Goal: Task Accomplishment & Management: Manage account settings

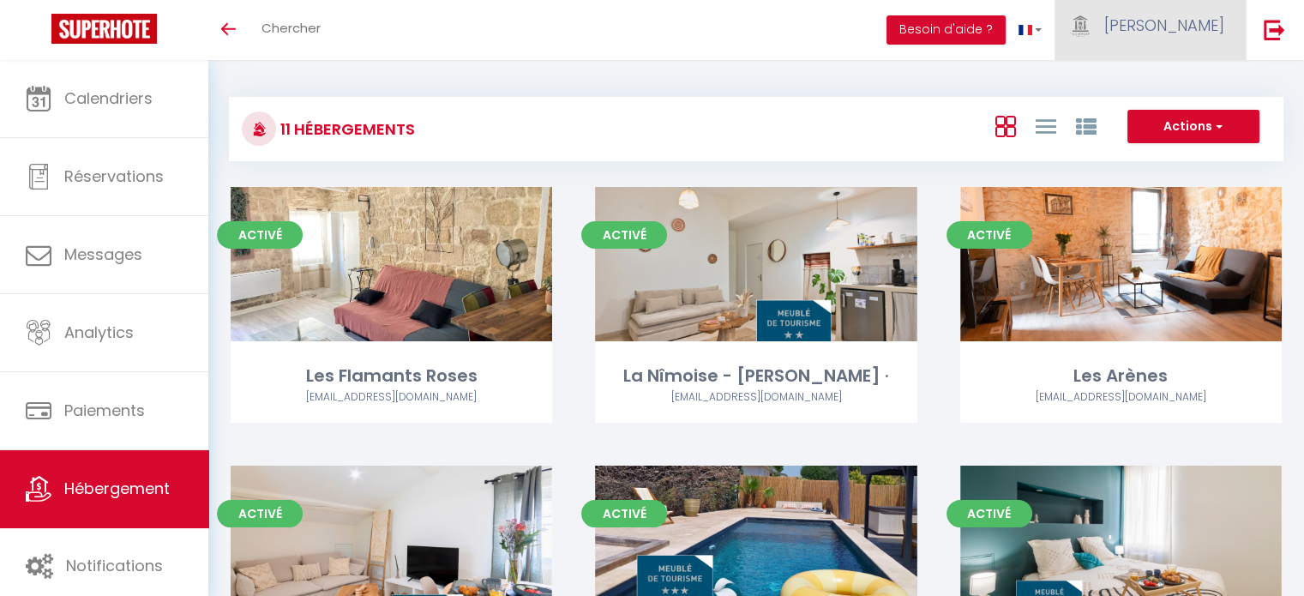
click at [1201, 32] on span "[PERSON_NAME]" at bounding box center [1164, 25] width 120 height 21
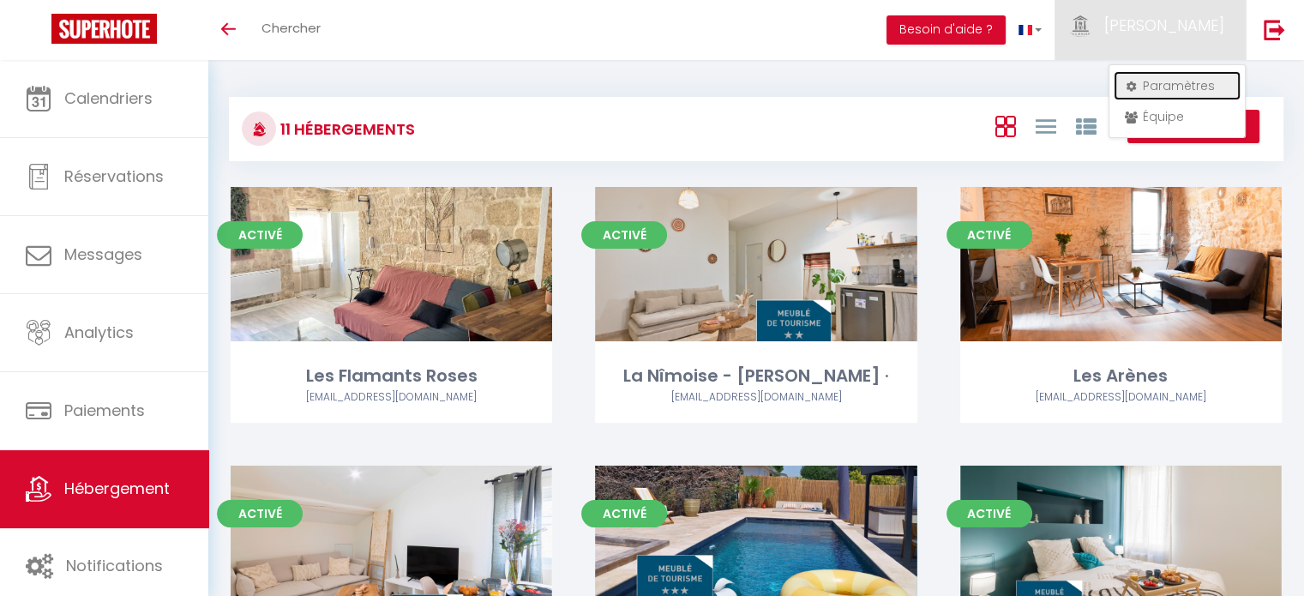
click at [1183, 79] on link "Paramètres" at bounding box center [1177, 85] width 127 height 29
select select "fr"
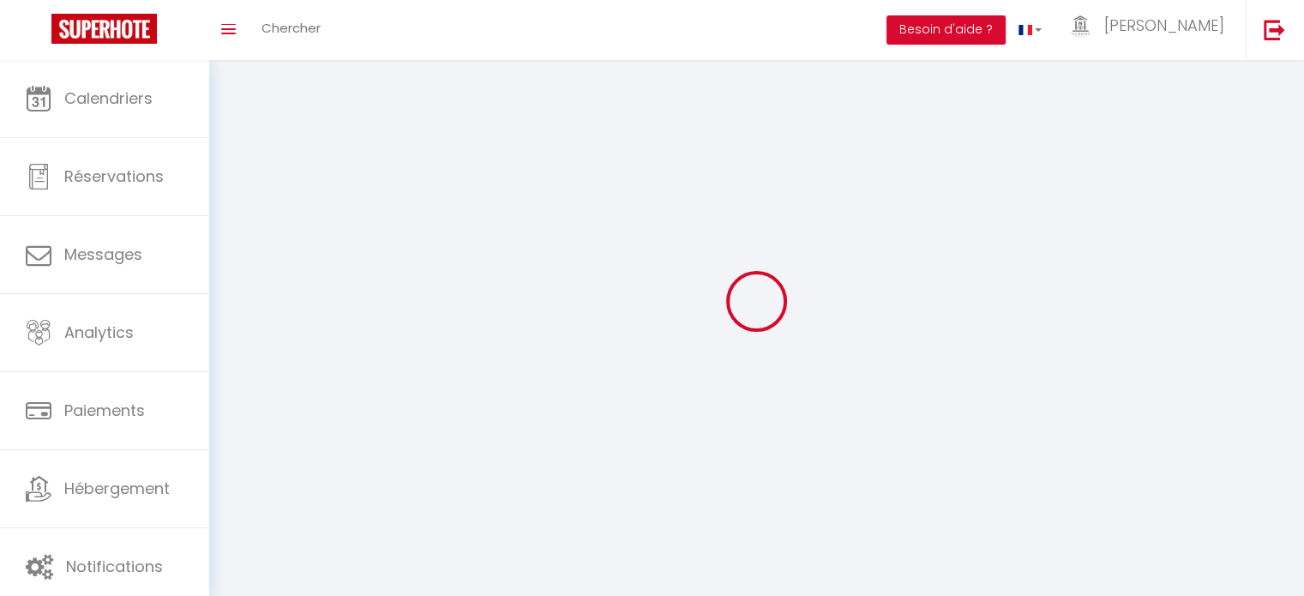
type input "[PERSON_NAME]"
type input "Conciergerie de la Maison Carrée"
type input "0685815276"
type input "[STREET_ADDRESS][PERSON_NAME]"
type input "30000"
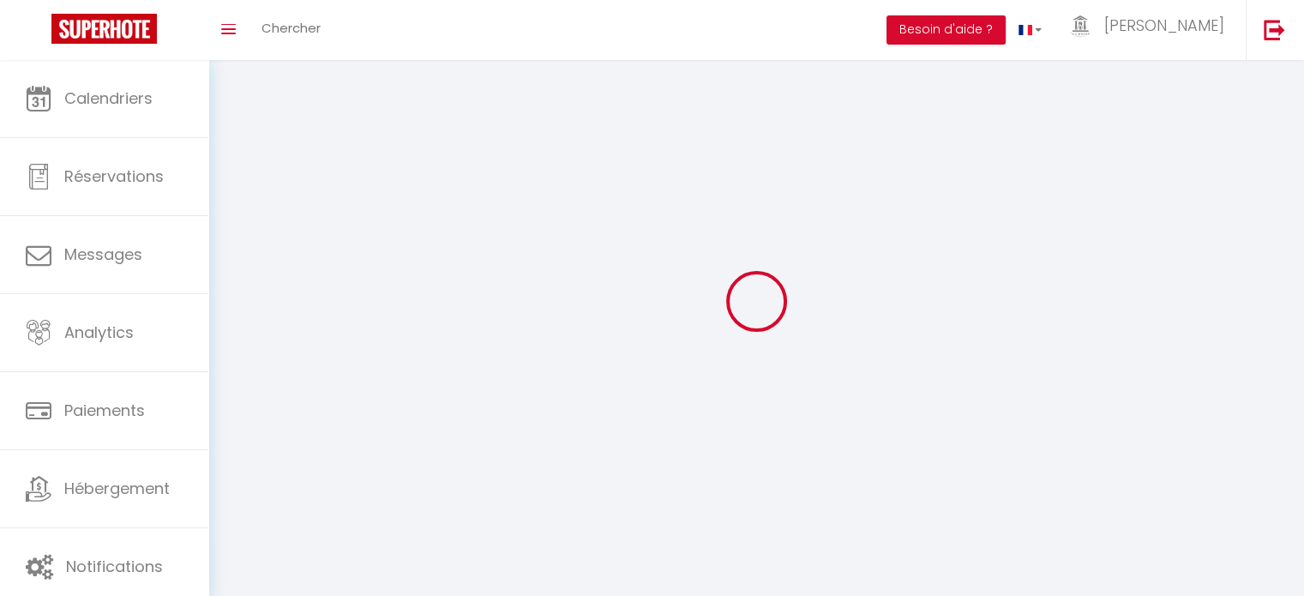
type input "Nimes"
type input "R56CiSF98SQSUoUiJrP3gC8pa"
type input "6DRnLVqXOZZnxdcFFF0b2KN1k"
type input "[URL][DOMAIN_NAME]"
select select "1"
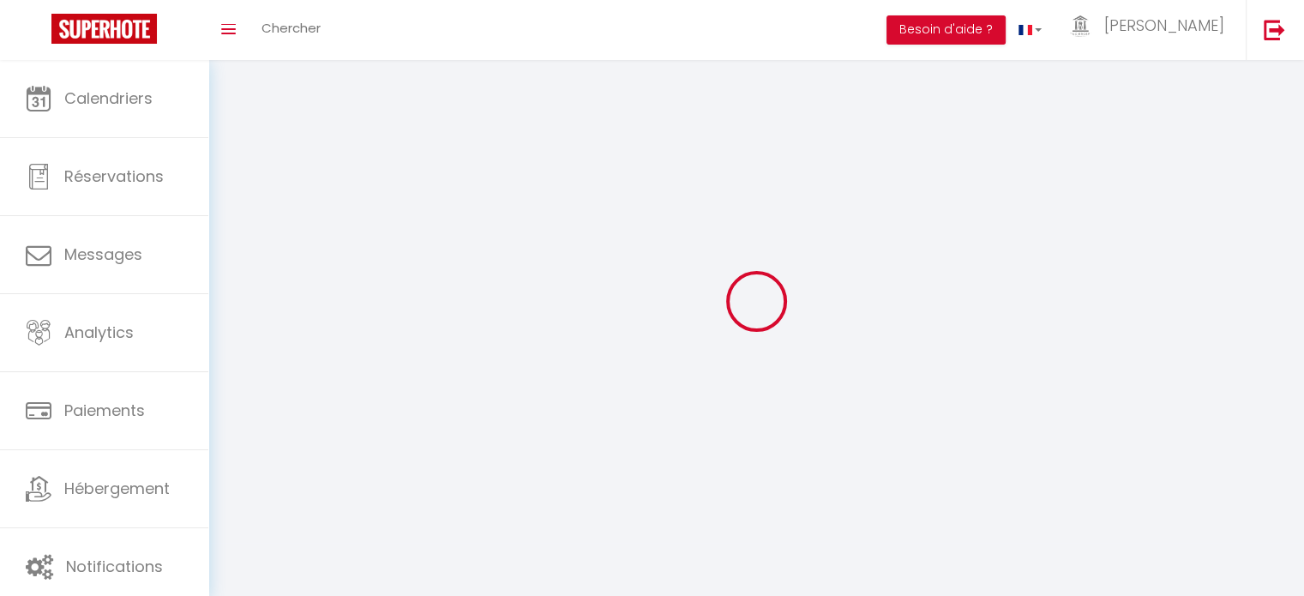
select select "28"
select select "fr"
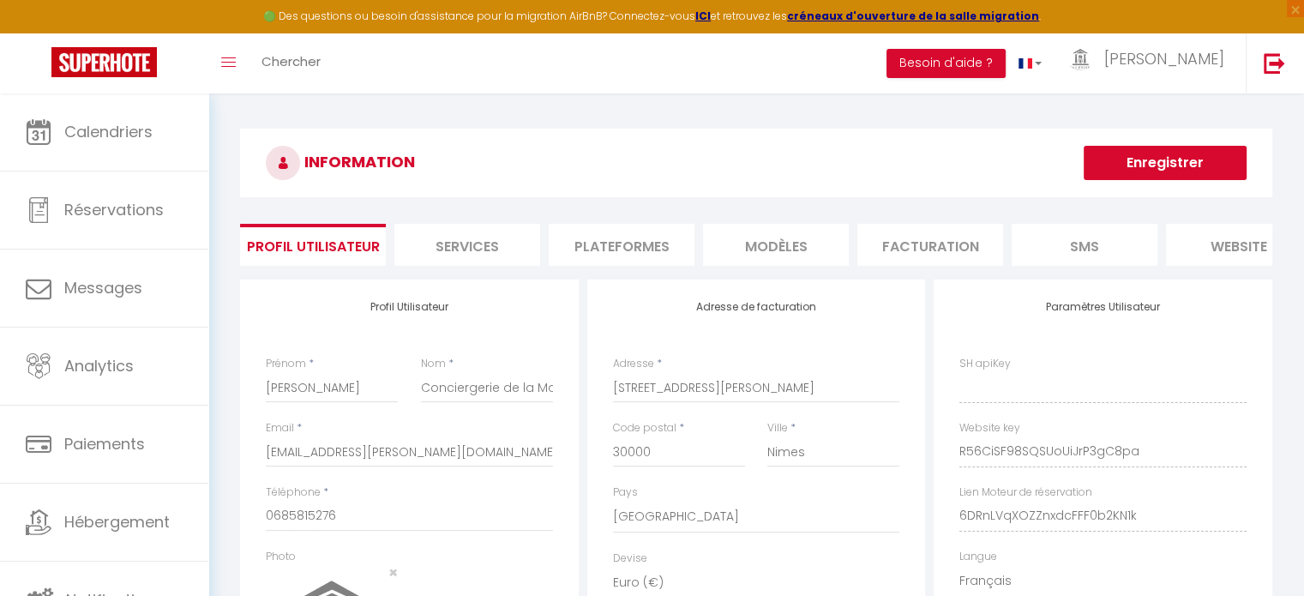
type input "R56CiSF98SQSUoUiJrP3gC8pa"
type input "6DRnLVqXOZZnxdcFFF0b2KN1k"
type input "[URL][DOMAIN_NAME]"
click at [651, 239] on li "Plateformes" at bounding box center [622, 245] width 146 height 42
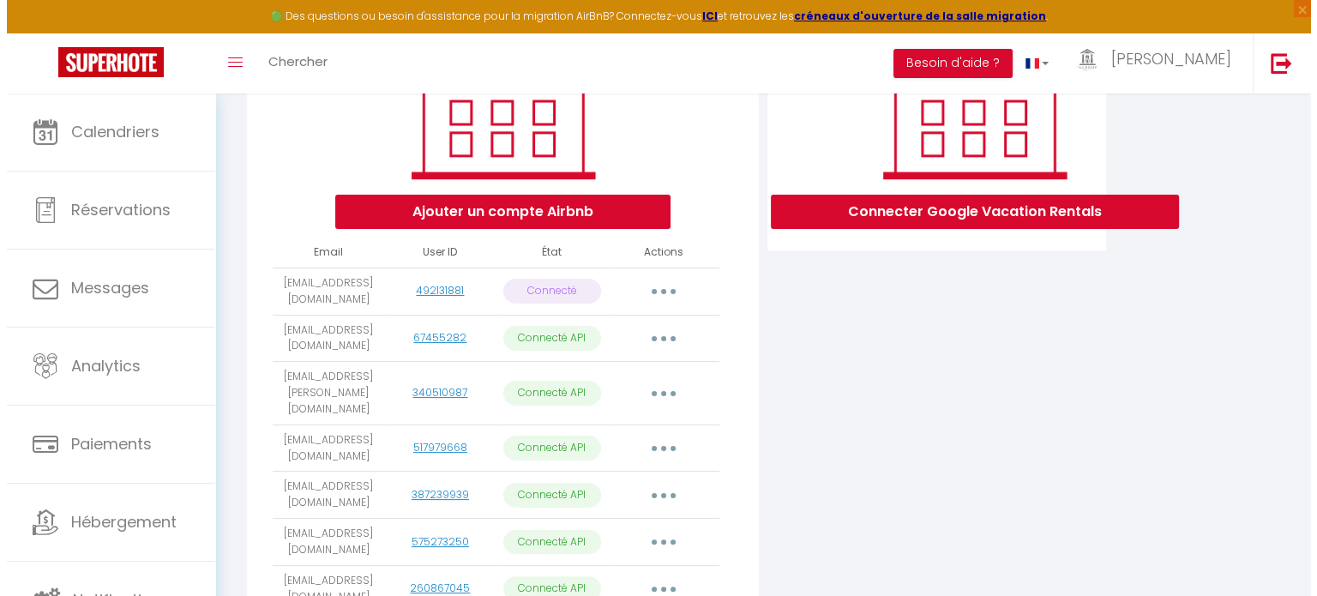
scroll to position [343, 0]
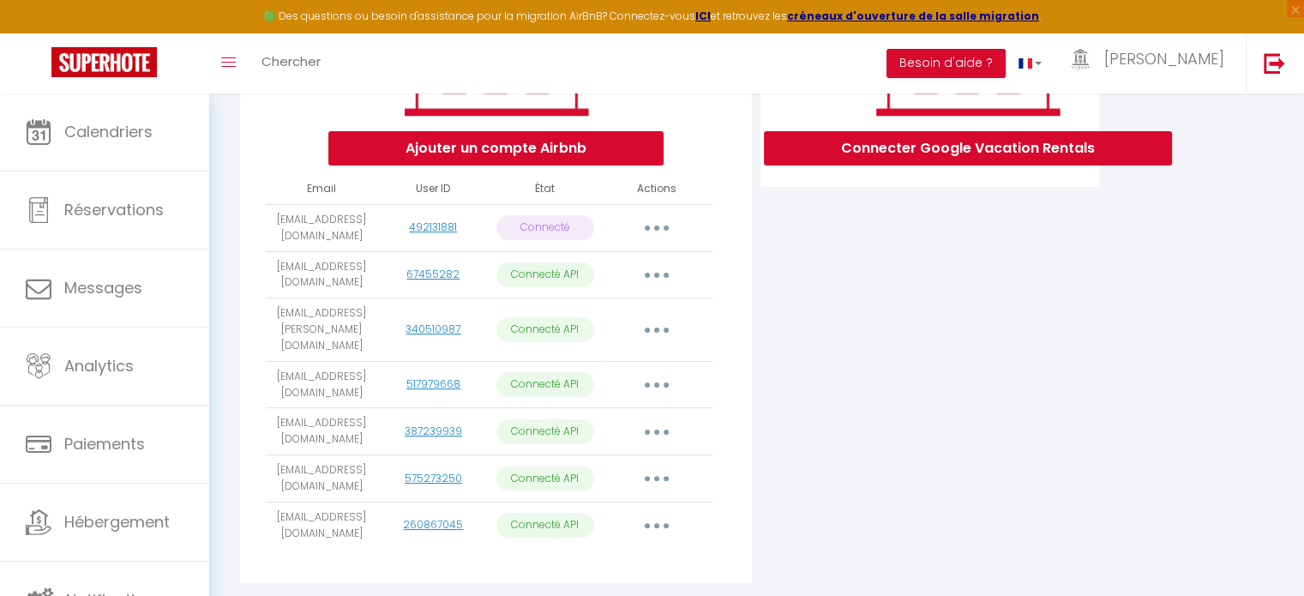
click at [651, 239] on button "button" at bounding box center [657, 227] width 48 height 27
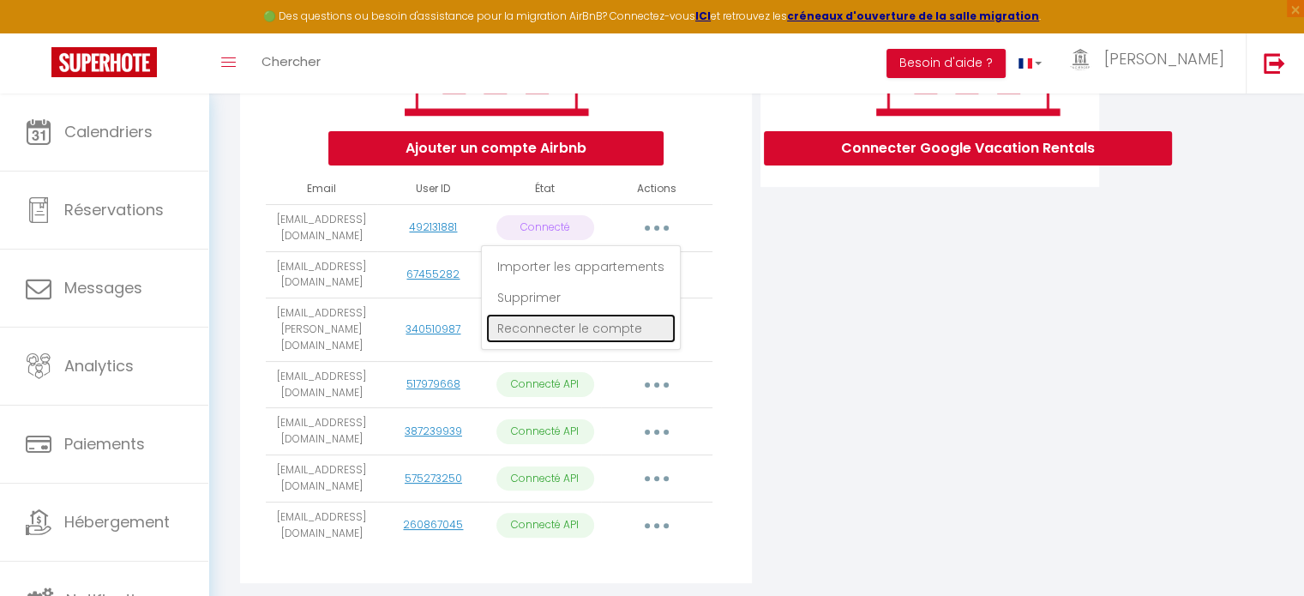
click at [619, 339] on link "Reconnecter le compte" at bounding box center [580, 328] width 189 height 29
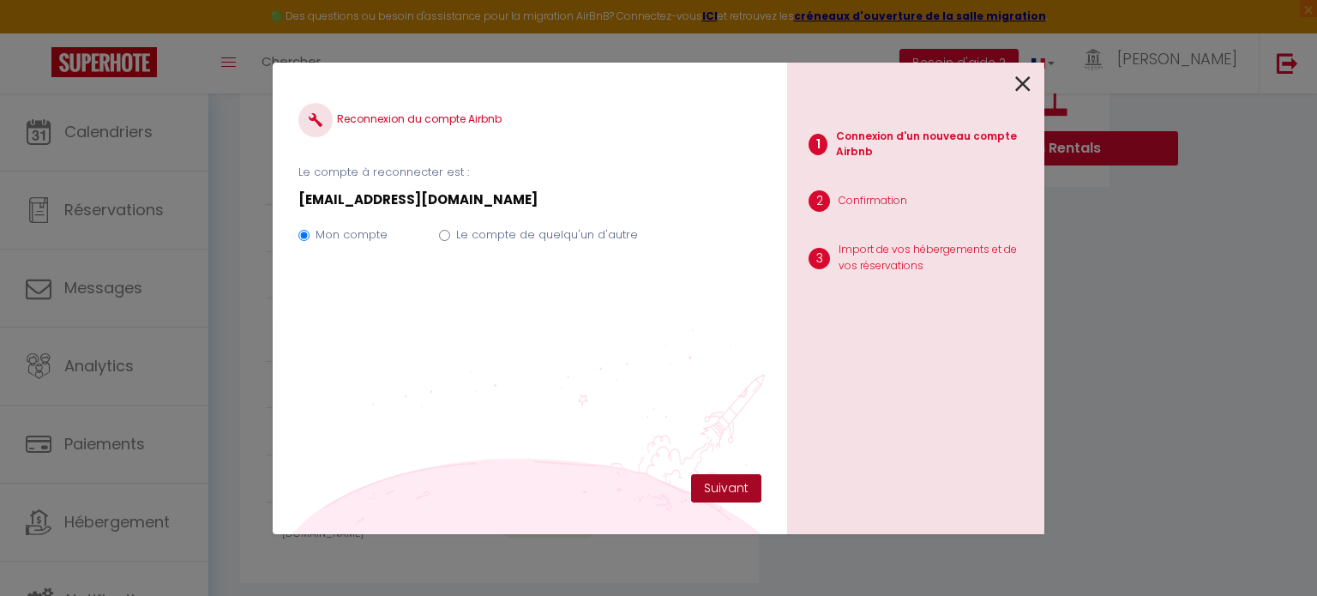
click at [736, 483] on button "Suivant" at bounding box center [726, 488] width 70 height 29
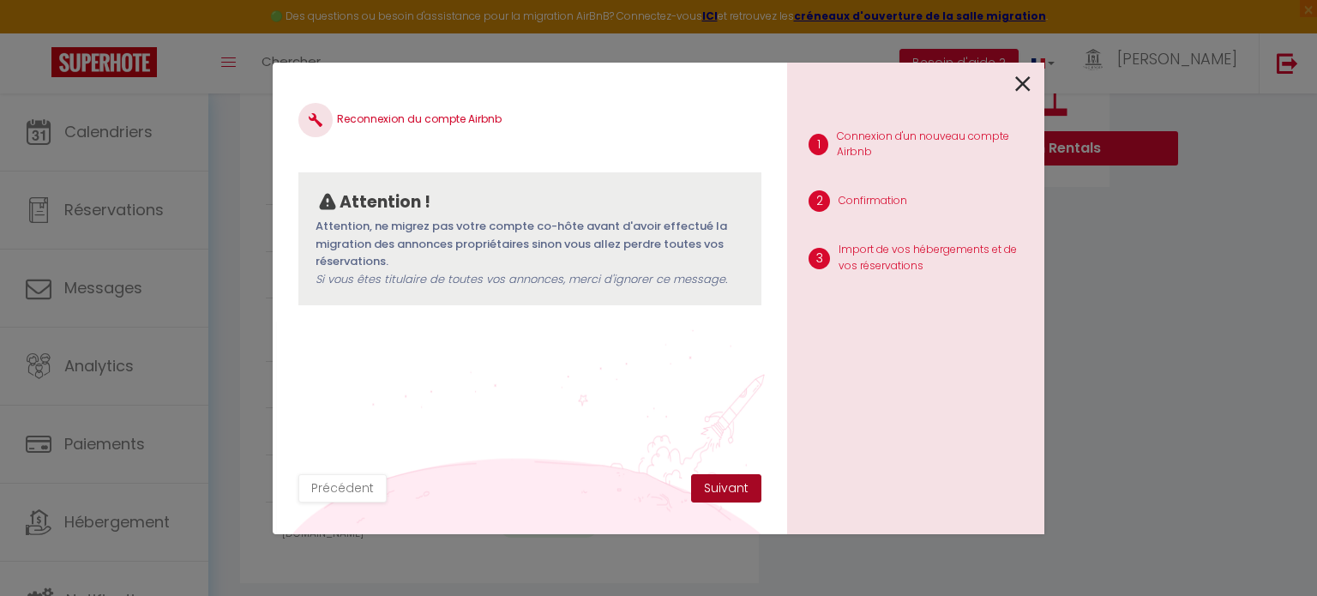
click at [723, 484] on button "Suivant" at bounding box center [726, 488] width 70 height 29
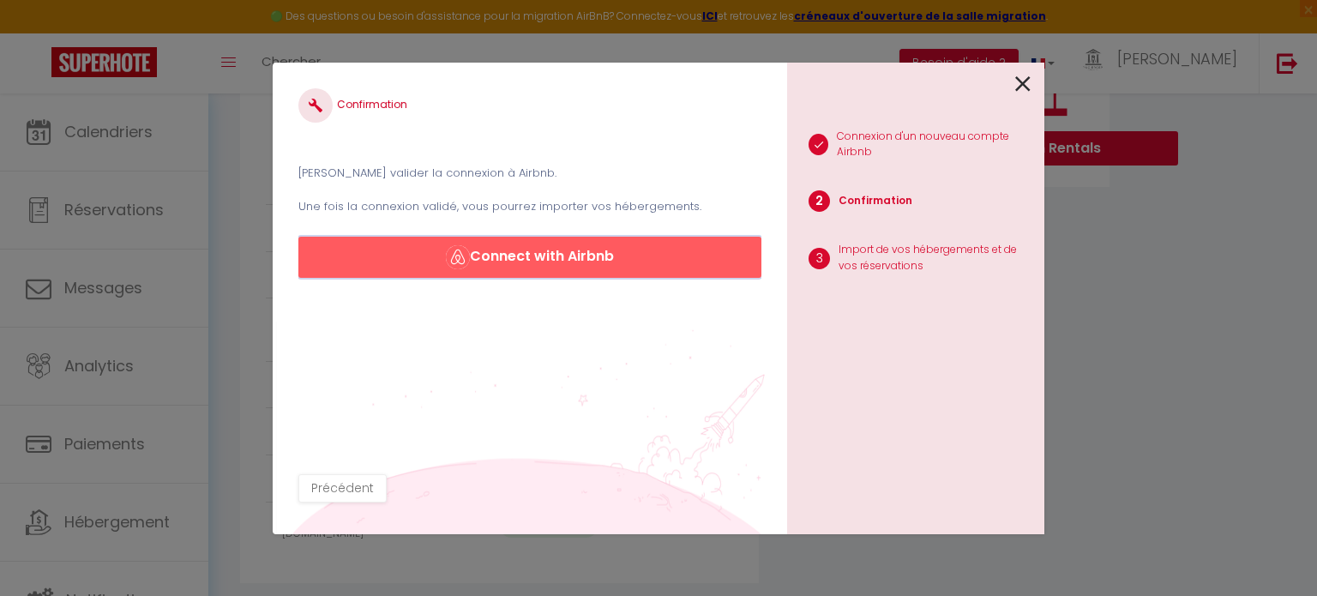
click at [521, 257] on button "Connect with Airbnb" at bounding box center [529, 257] width 463 height 41
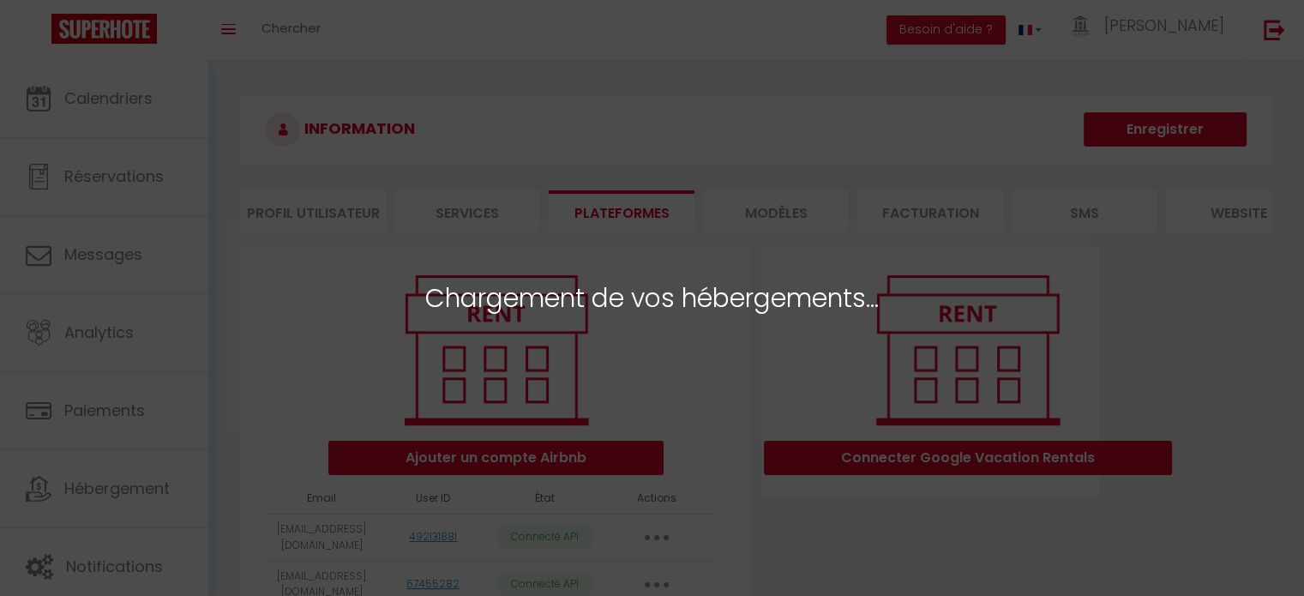
select select "21176"
select select "50364"
select select "47070"
select select "74457"
select select "23727"
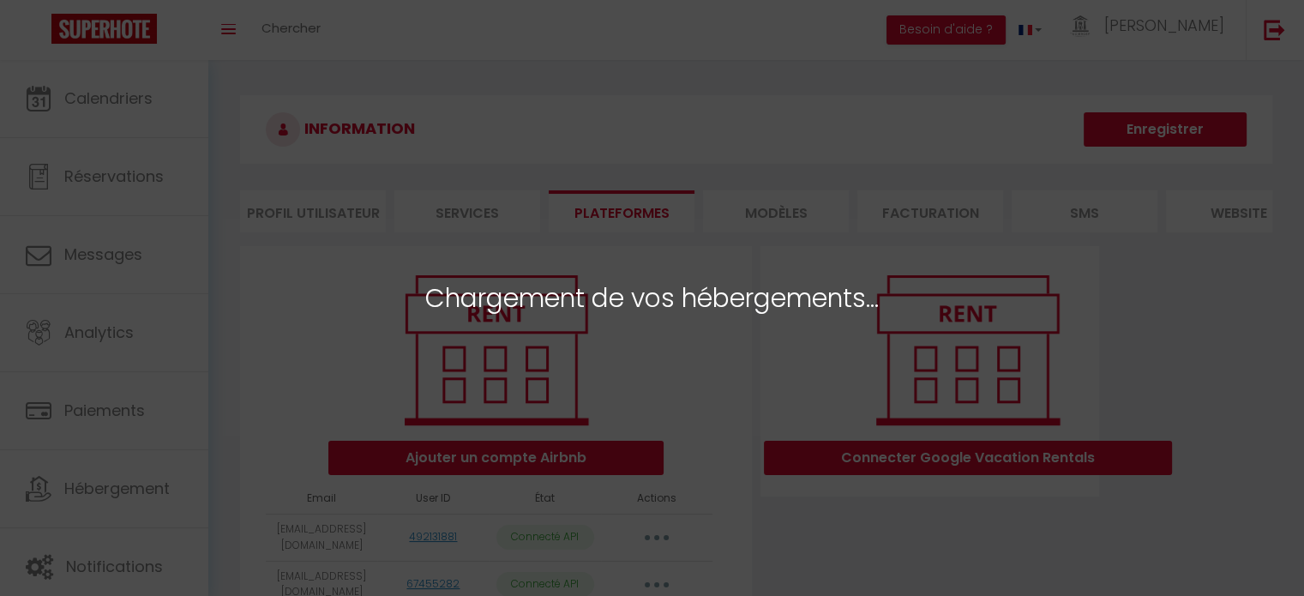
select select "47011"
select select "40944"
select select "41539"
select select "32510"
select select "32512"
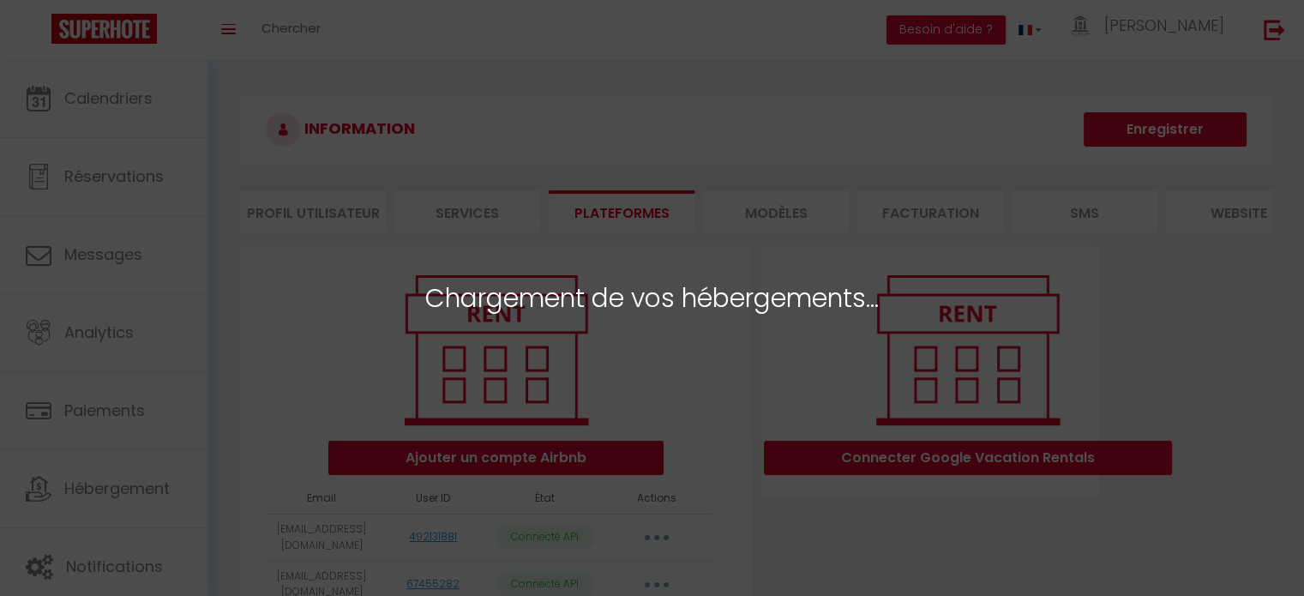
select select "32513"
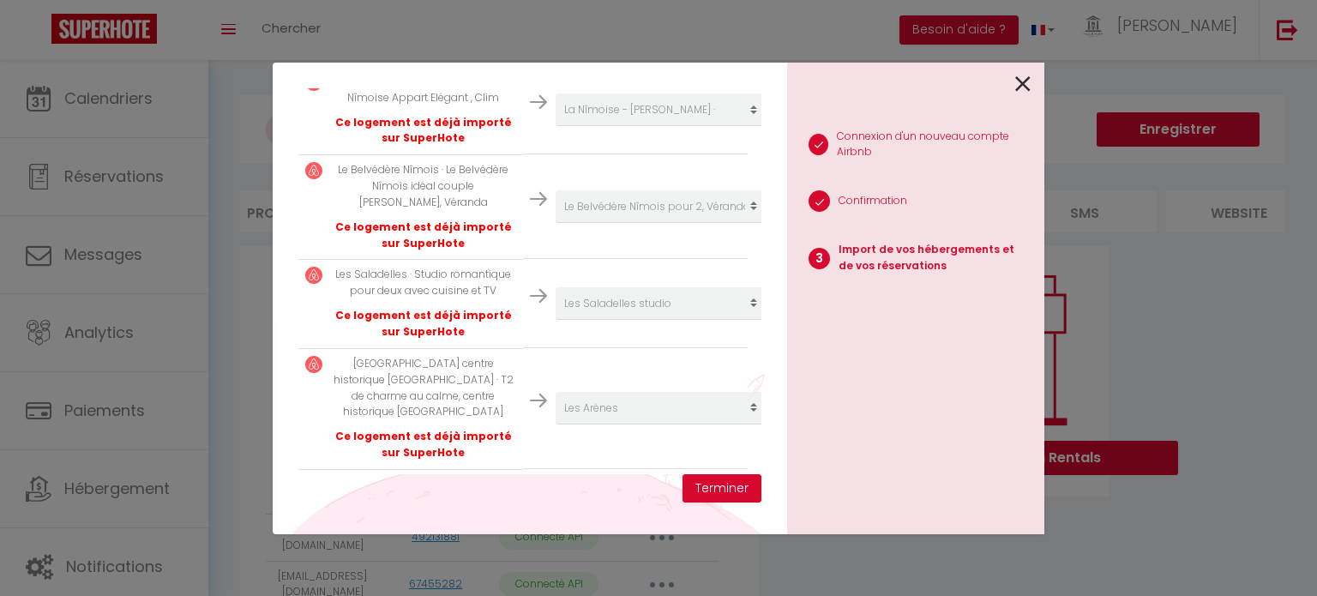
scroll to position [1026, 0]
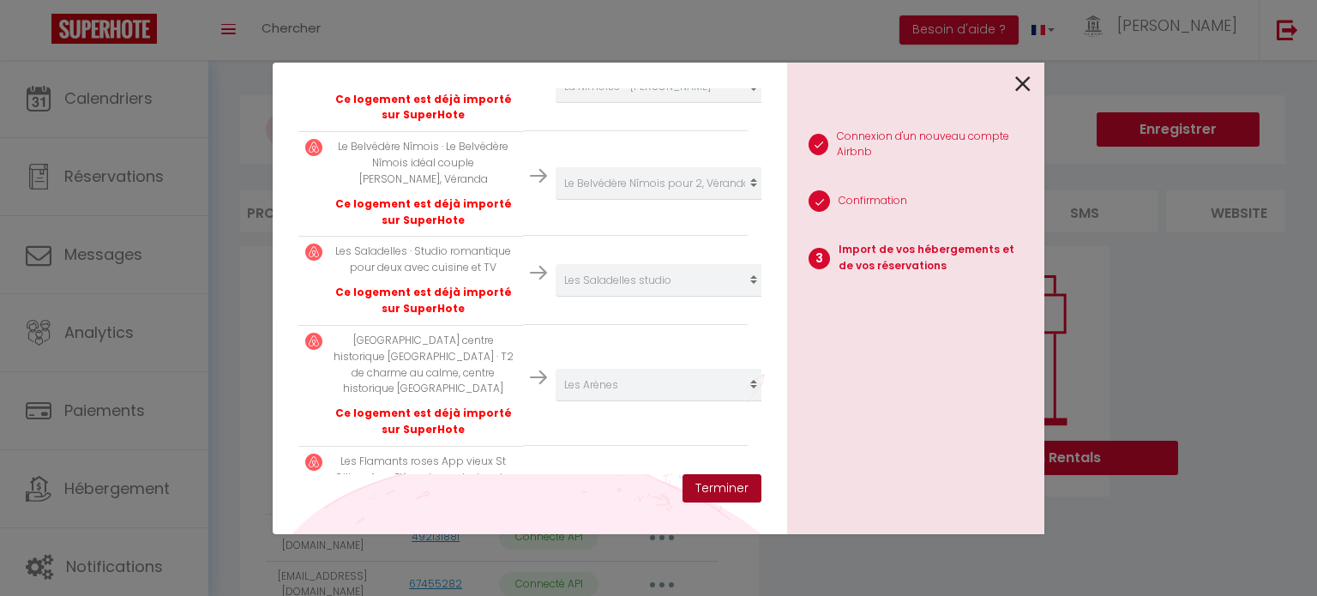
click at [720, 486] on button "Terminer" at bounding box center [721, 488] width 79 height 29
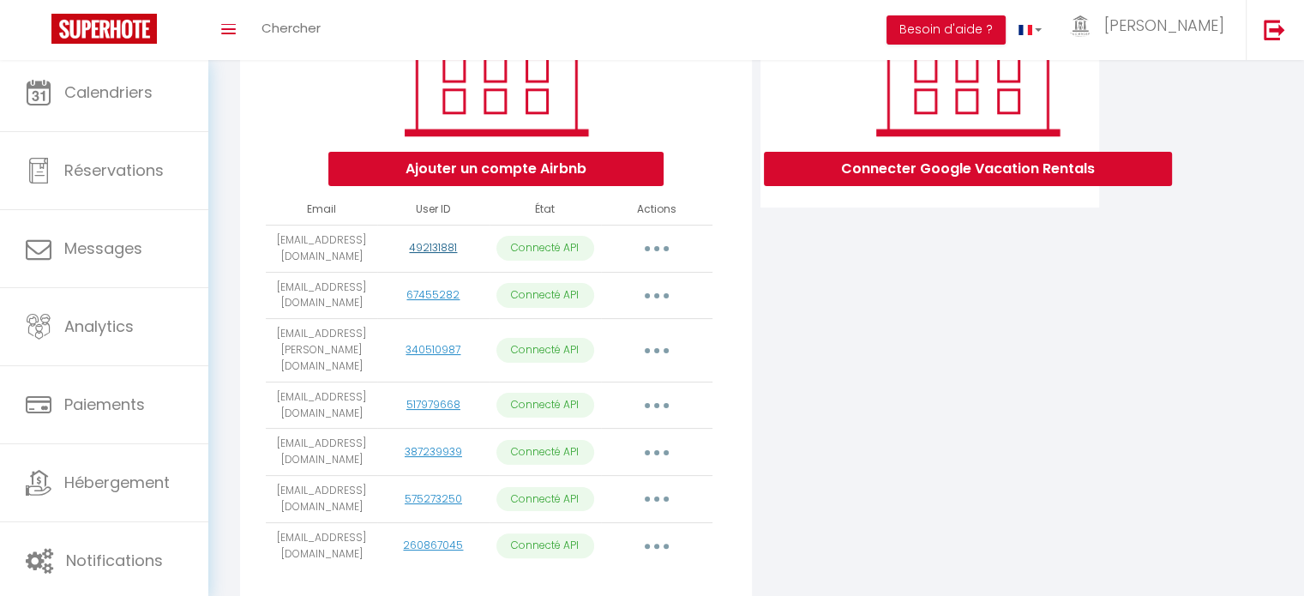
scroll to position [0, 0]
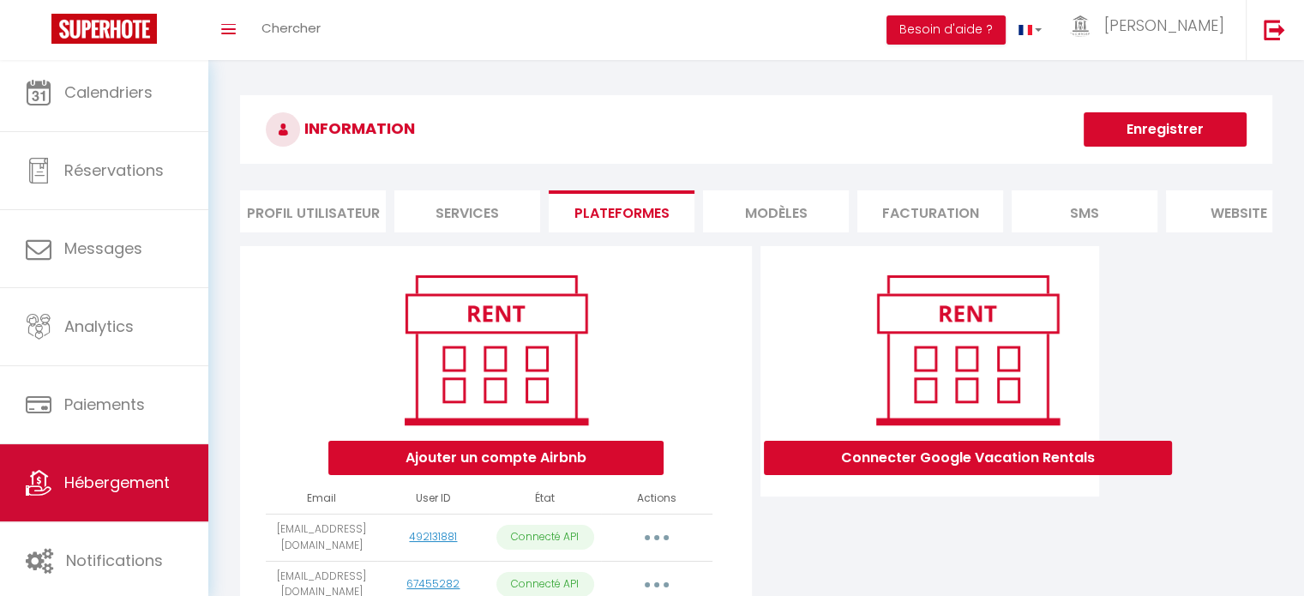
click at [154, 453] on link "Hébergement" at bounding box center [104, 482] width 208 height 77
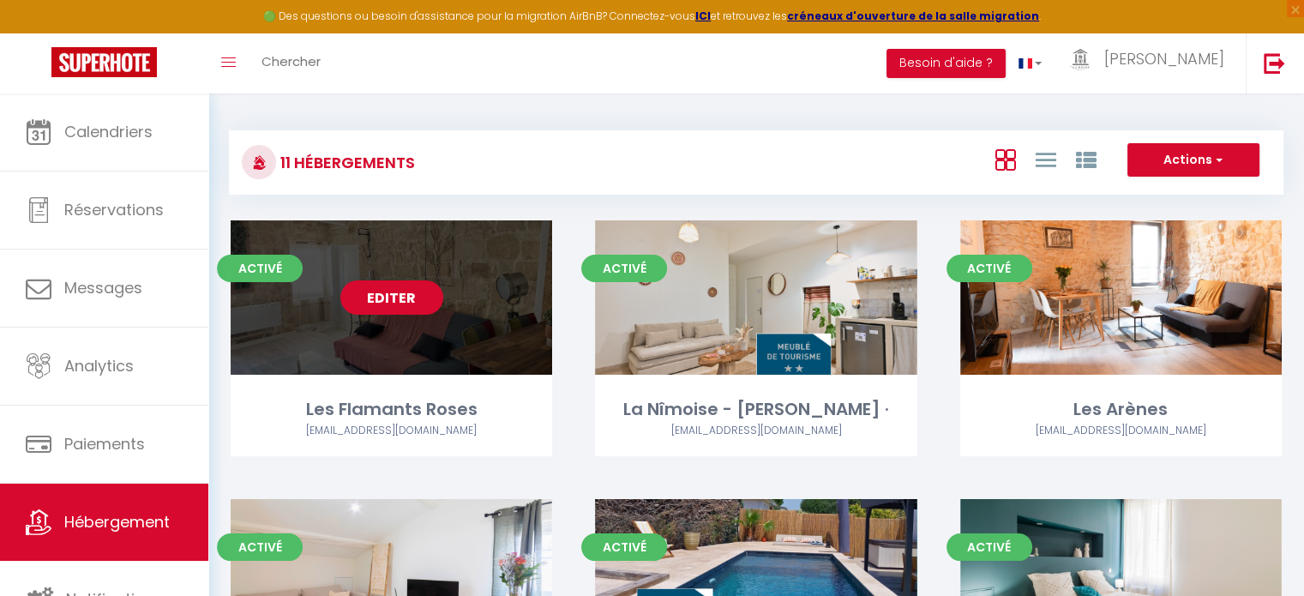
click at [412, 297] on link "Editer" at bounding box center [391, 297] width 103 height 34
select select "3"
select select "2"
select select "1"
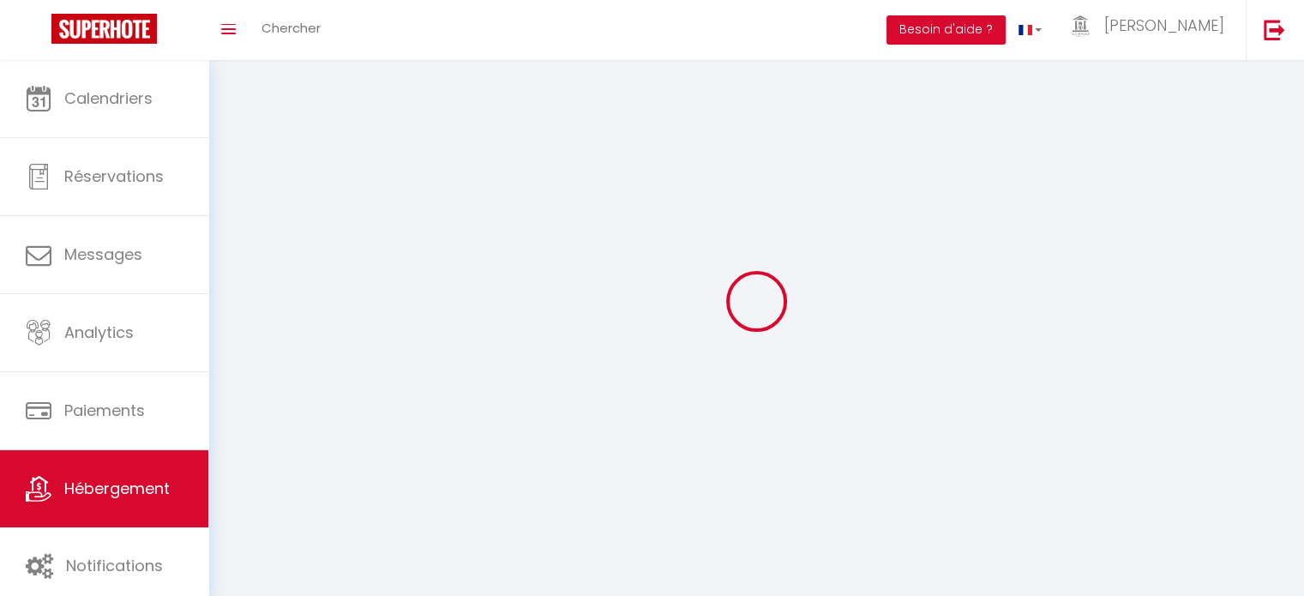
select select
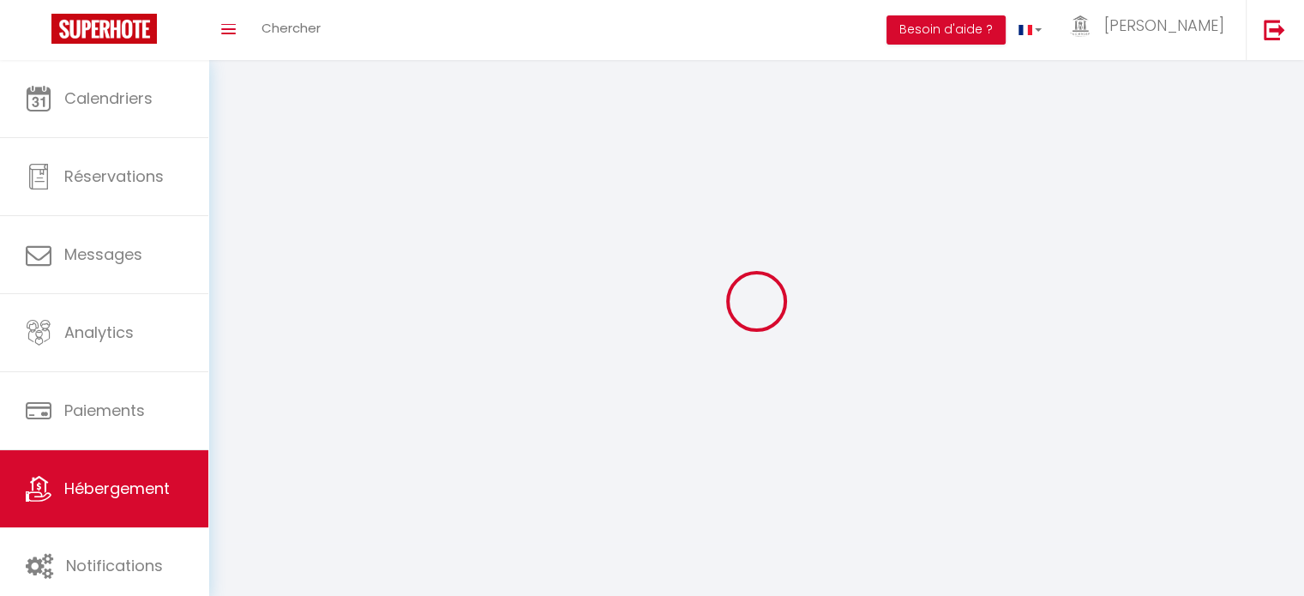
checkbox input "false"
select select
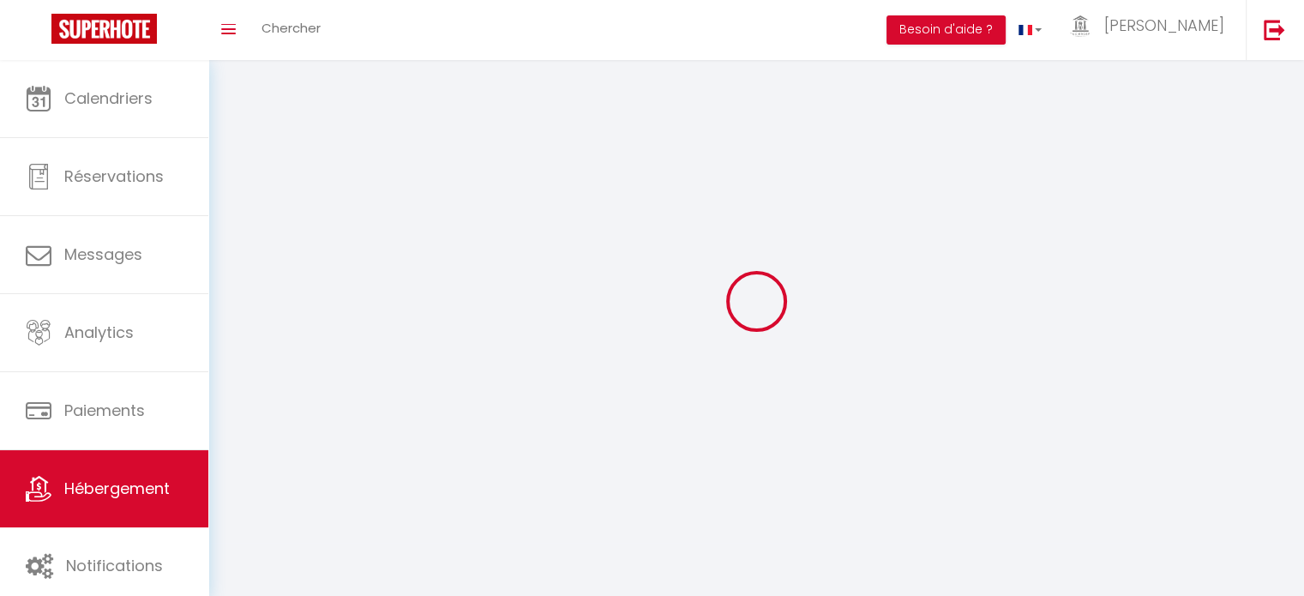
select select
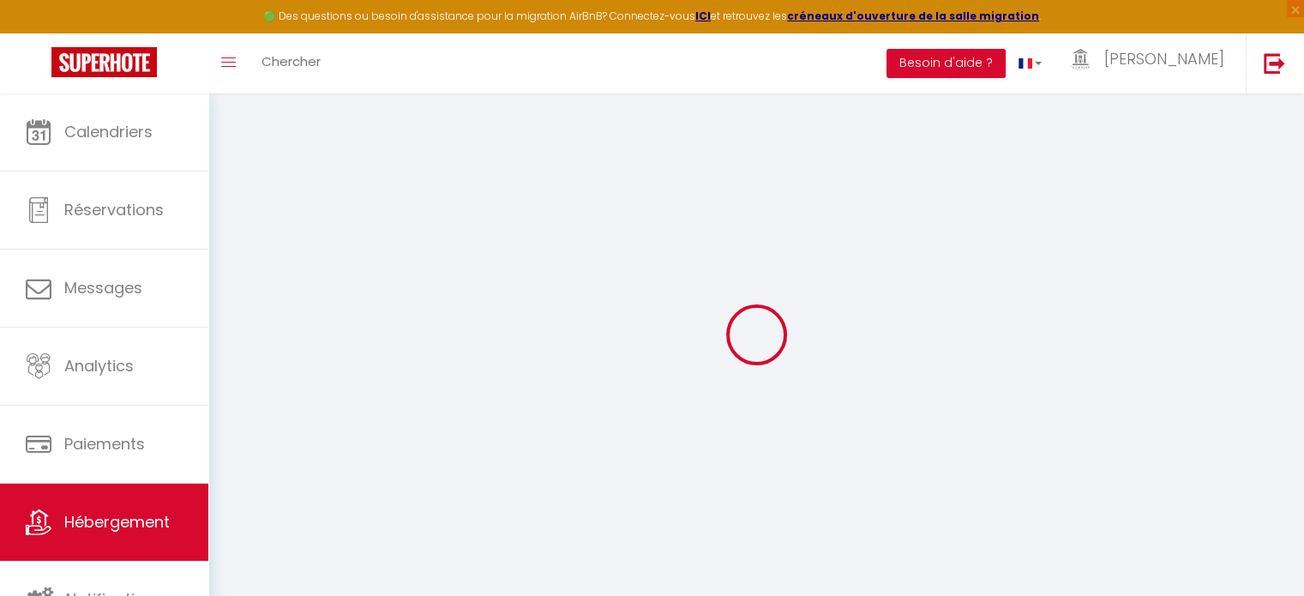
select select "+ 20 %"
select select "+ 37 %"
select select "16:00"
select select "23:00"
select select "11:00"
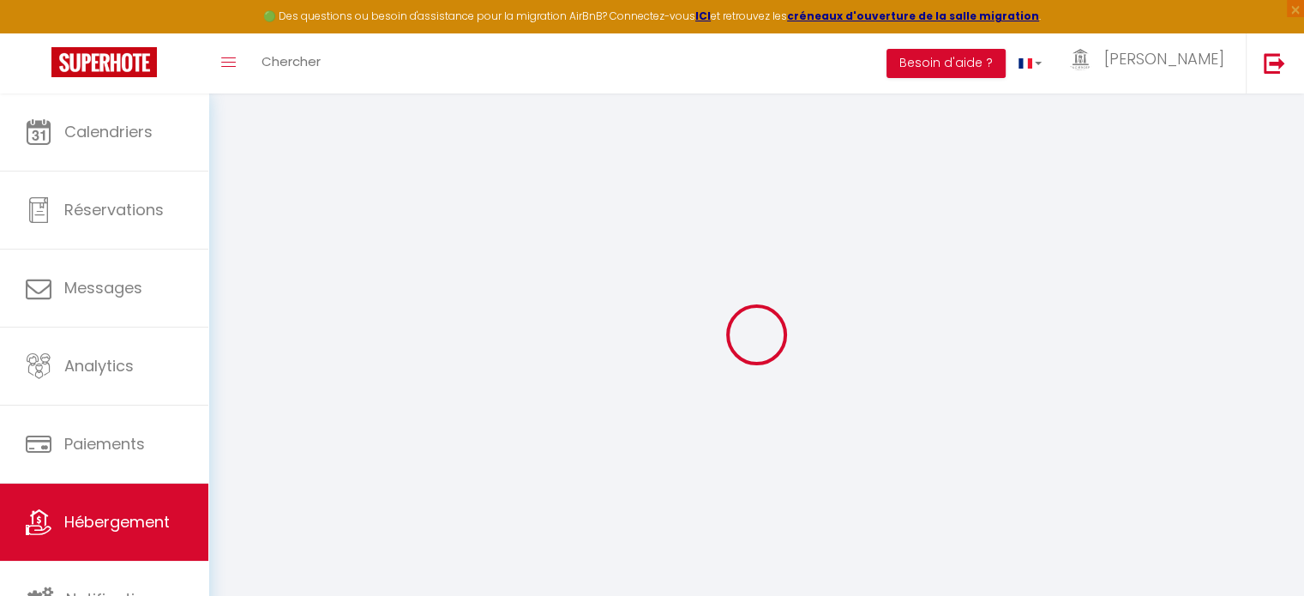
select select "30"
select select "120"
select select "18:00"
checkbox input "false"
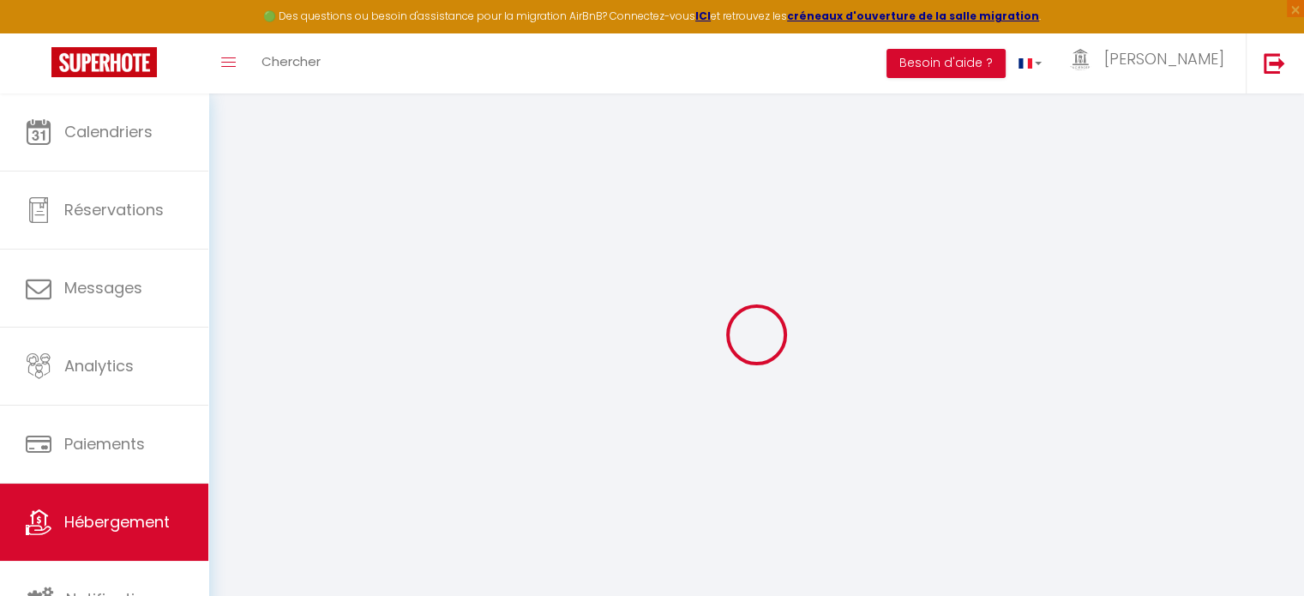
checkbox input "true"
checkbox input "false"
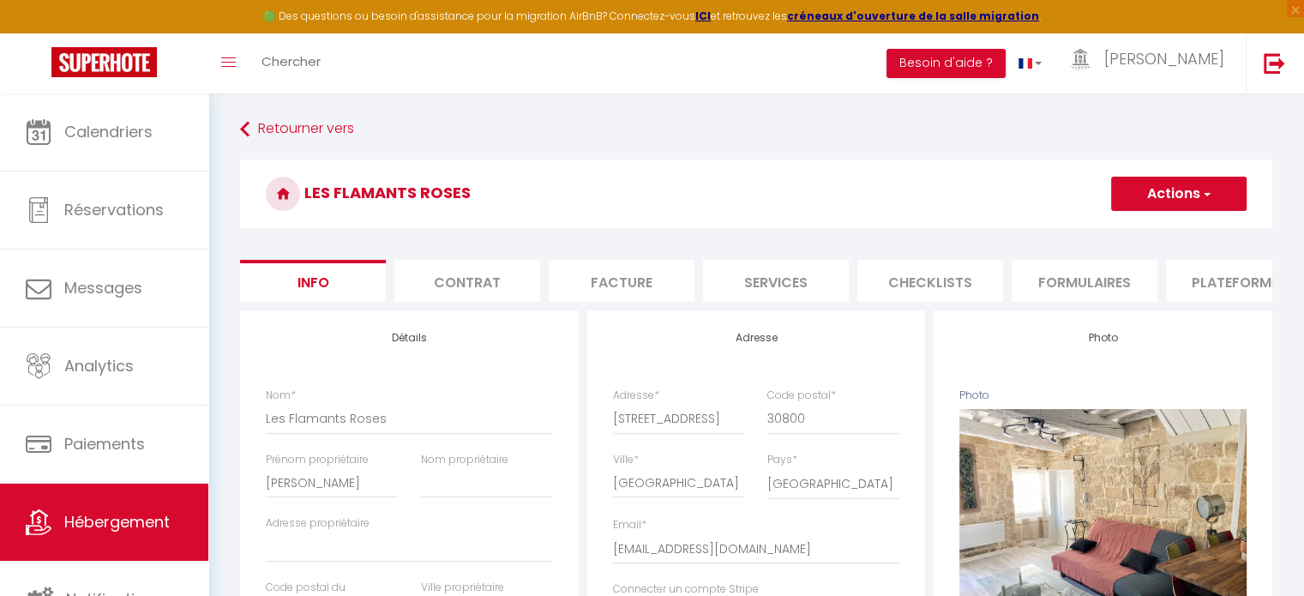
click at [1240, 280] on li "Plateformes" at bounding box center [1239, 281] width 146 height 42
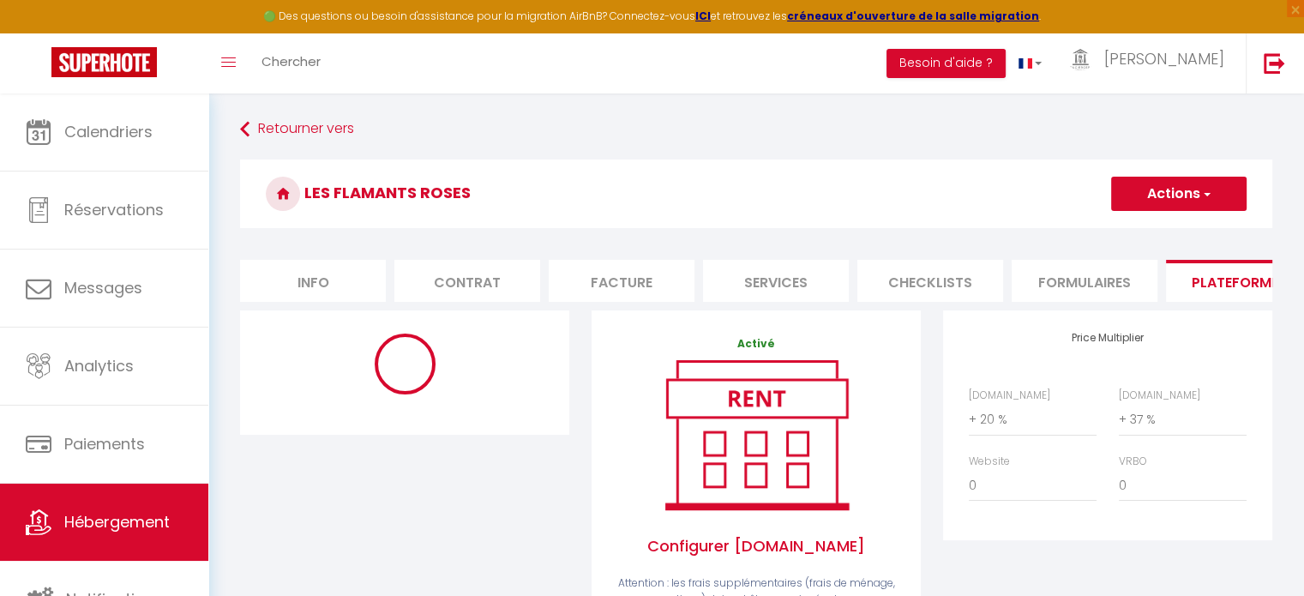
select select "270"
select select "EUR"
select select "16124"
select select "16124-923206182520566634"
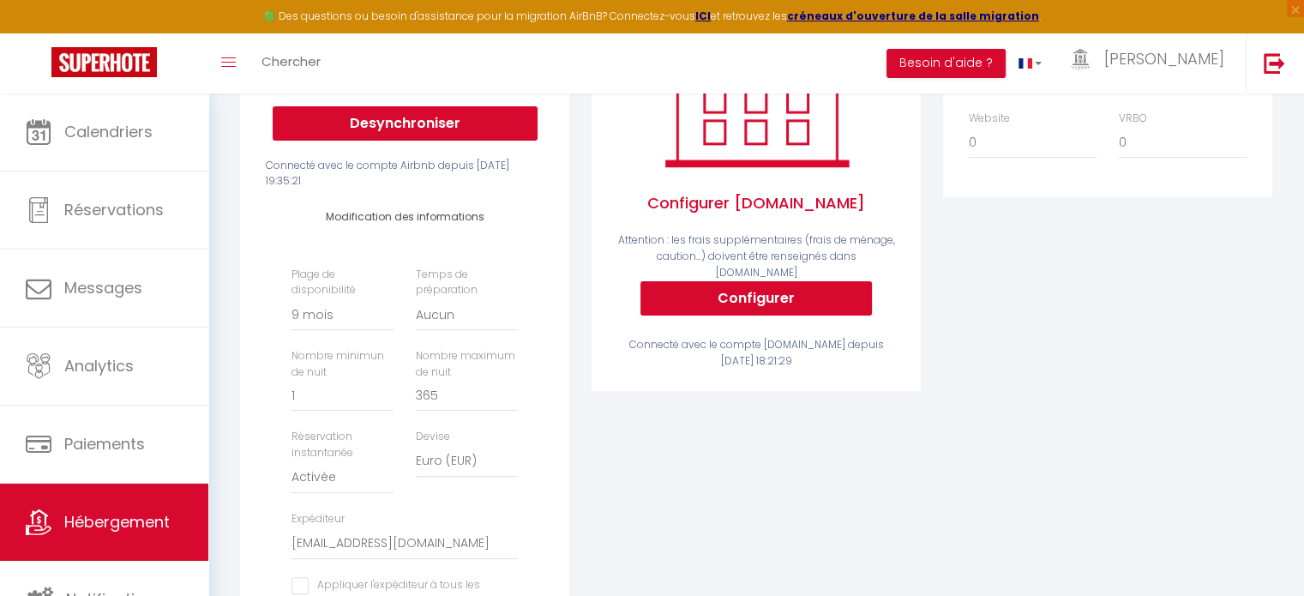
scroll to position [429, 0]
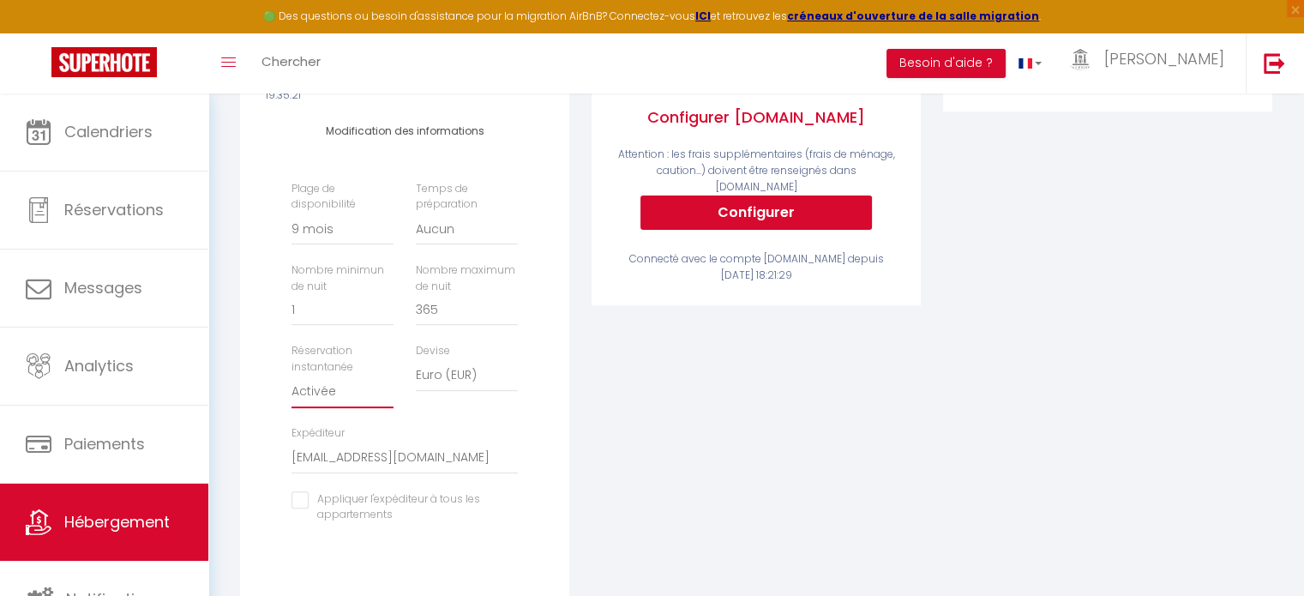
click at [336, 406] on select "Activée Demander des évaluations positives" at bounding box center [342, 391] width 102 height 33
select select "well_reviewed_guests"
click at [291, 387] on select "Activée Demander des évaluations positives" at bounding box center [342, 391] width 102 height 33
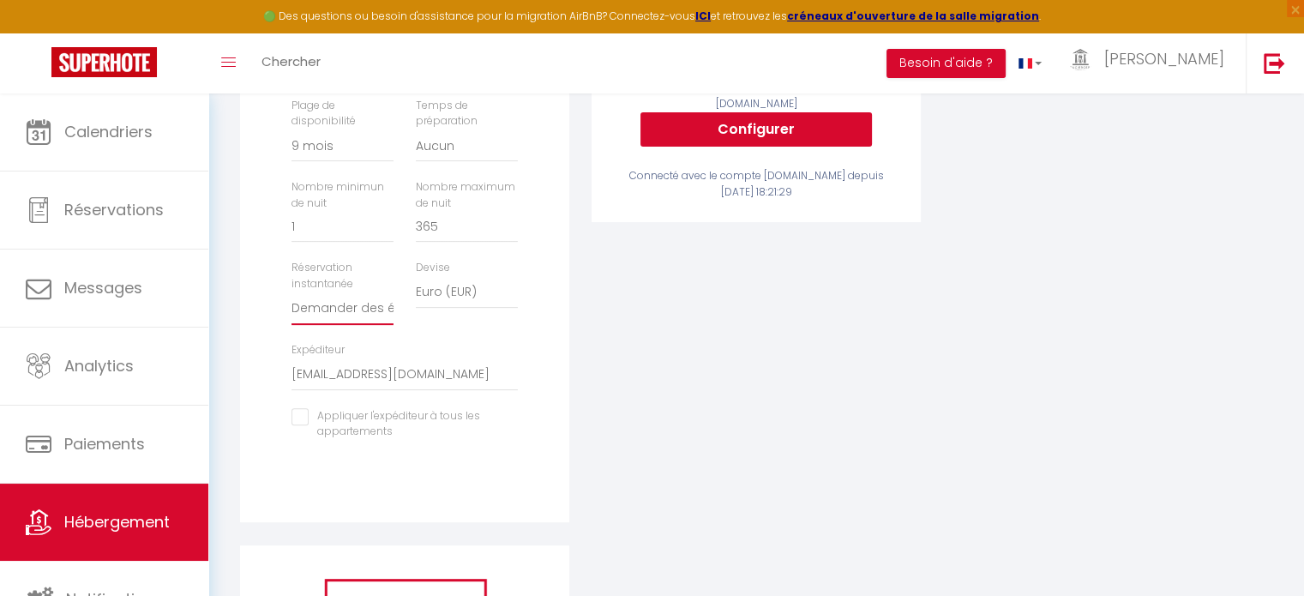
scroll to position [514, 0]
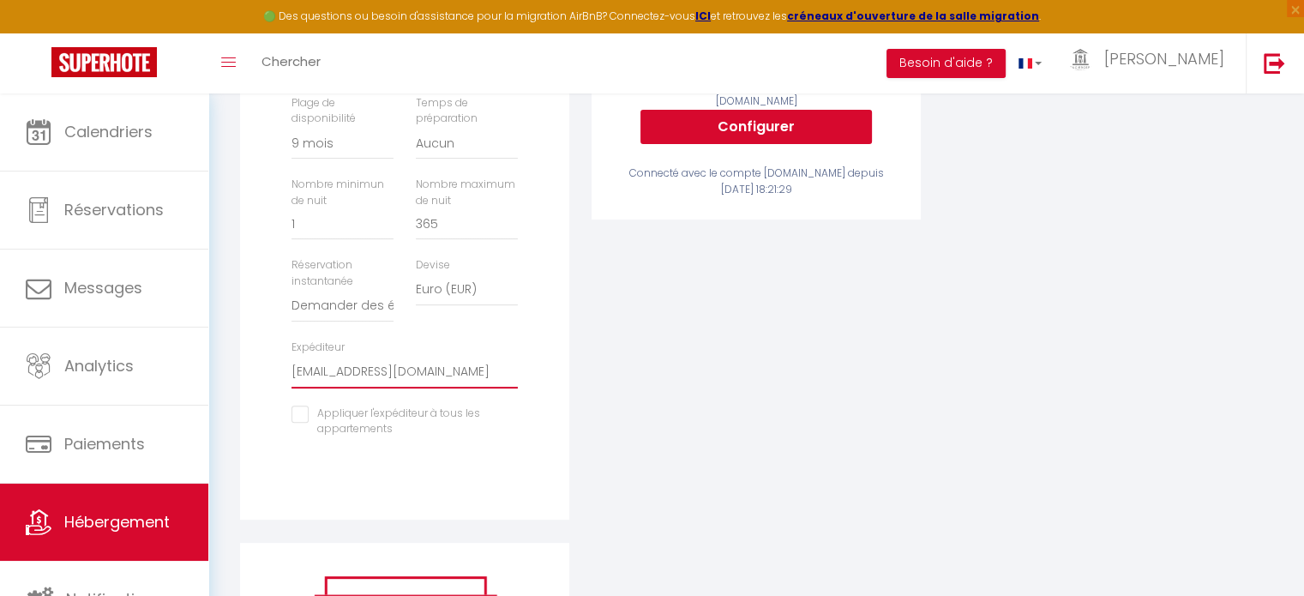
click at [462, 382] on select "[EMAIL_ADDRESS][DOMAIN_NAME] [EMAIL_ADDRESS][DOMAIN_NAME] [EMAIL_ADDRESS][PERSO…" at bounding box center [404, 372] width 226 height 33
select select "3071"
click at [291, 368] on select "[EMAIL_ADDRESS][DOMAIN_NAME] [EMAIL_ADDRESS][DOMAIN_NAME] [EMAIL_ADDRESS][PERSO…" at bounding box center [404, 372] width 226 height 33
click at [300, 423] on input "checkbox" at bounding box center [404, 413] width 226 height 17
checkbox input "true"
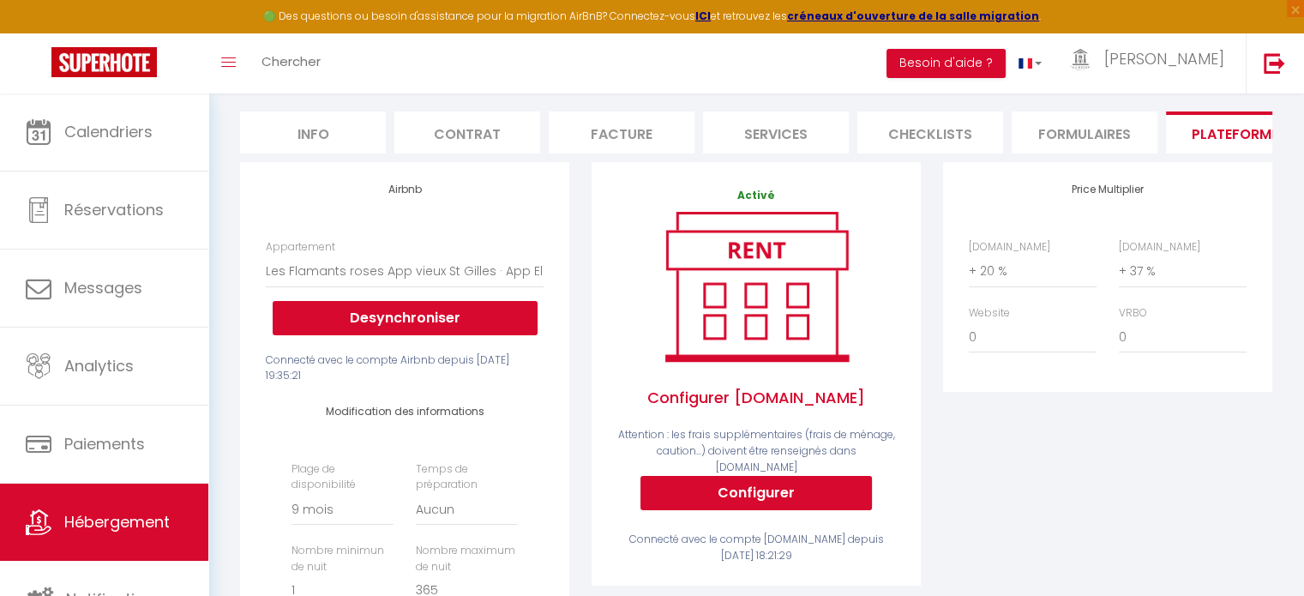
scroll to position [0, 0]
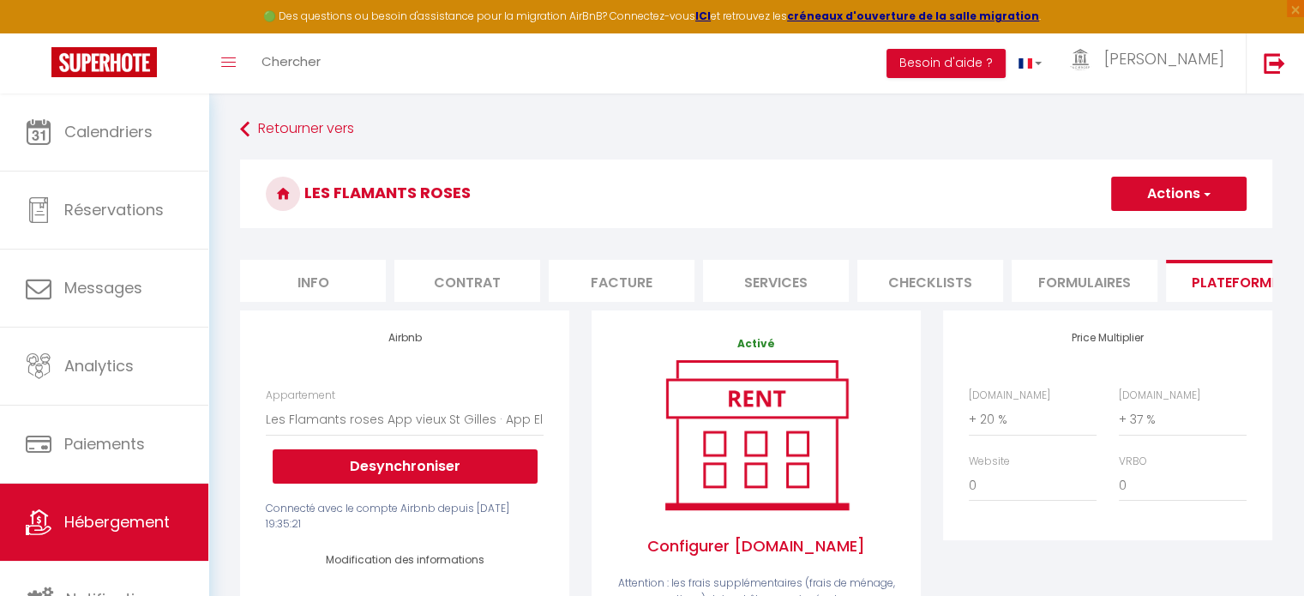
click at [1170, 189] on button "Actions" at bounding box center [1178, 194] width 135 height 34
click at [1152, 229] on link "Enregistrer" at bounding box center [1177, 231] width 135 height 22
select select "270"
select select "well_reviewed_guests"
select select "EUR"
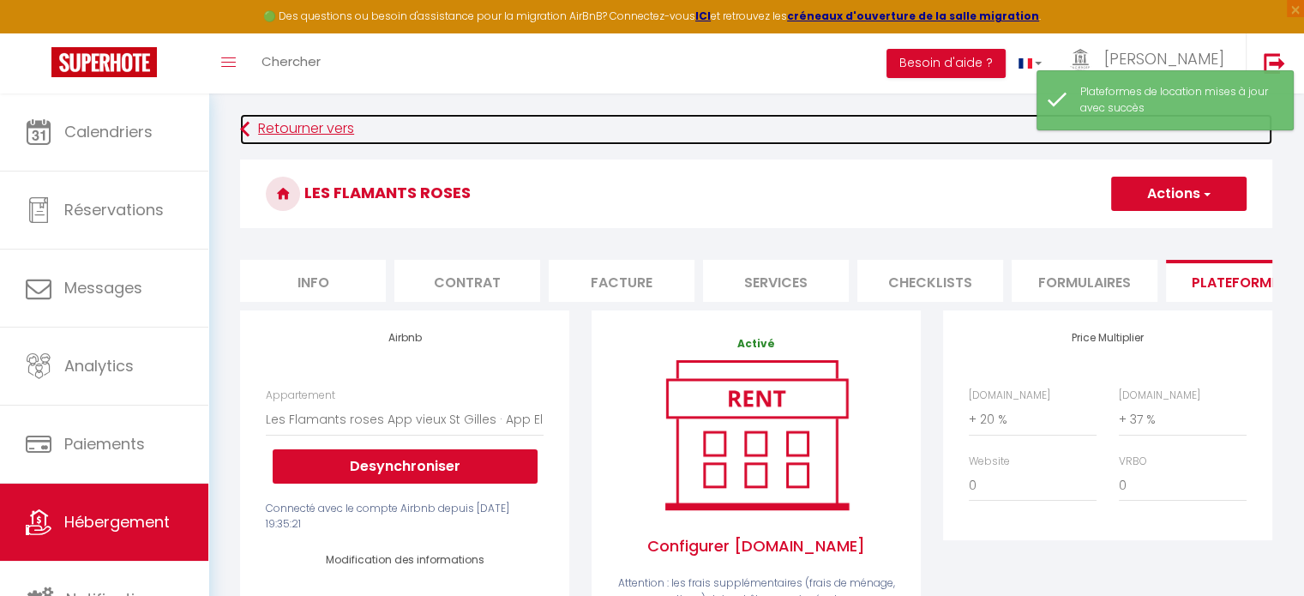
click at [339, 128] on link "Retourner vers" at bounding box center [756, 129] width 1032 height 31
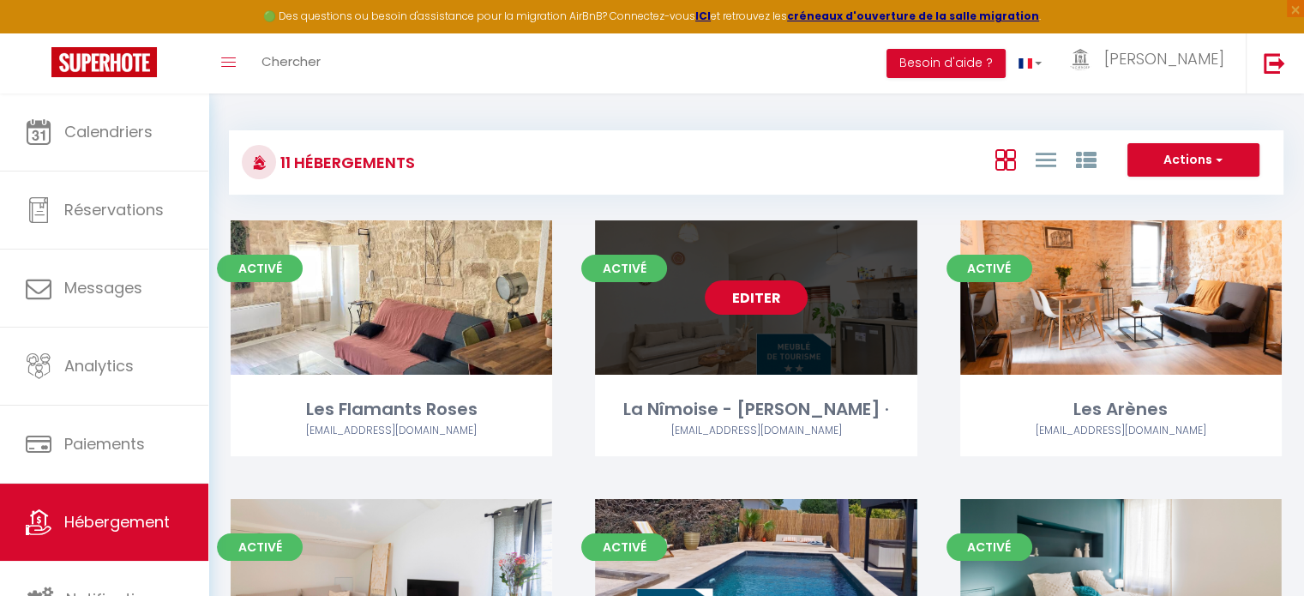
click at [773, 300] on link "Editer" at bounding box center [756, 297] width 103 height 34
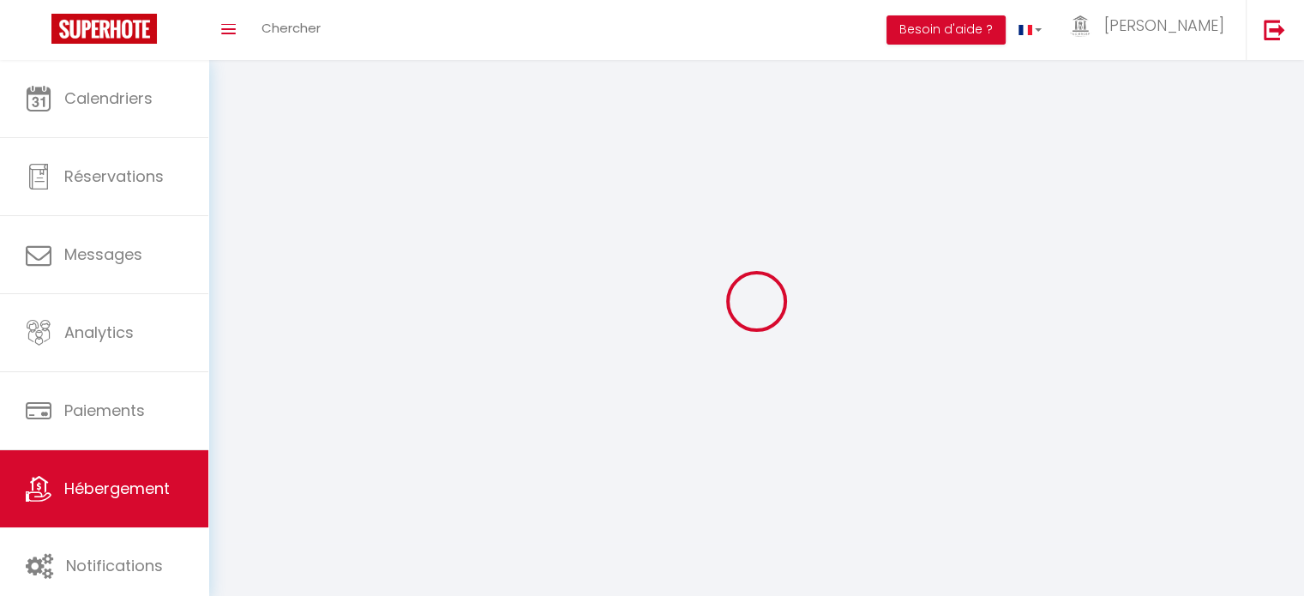
select select "1"
select select
select select "28"
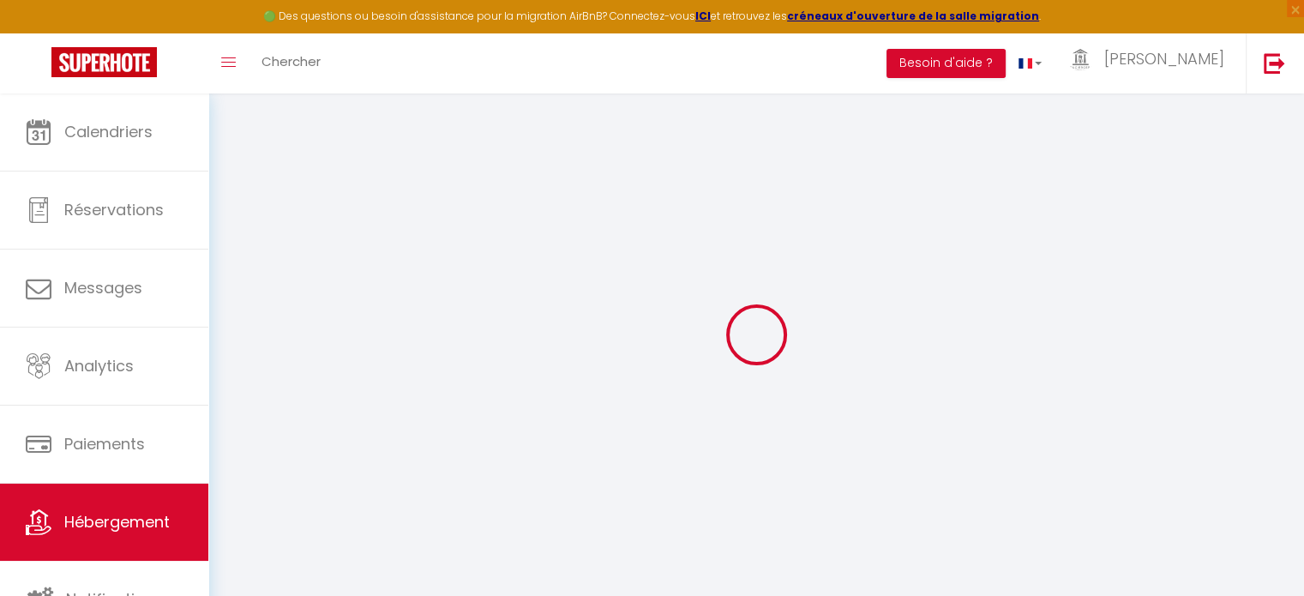
select select
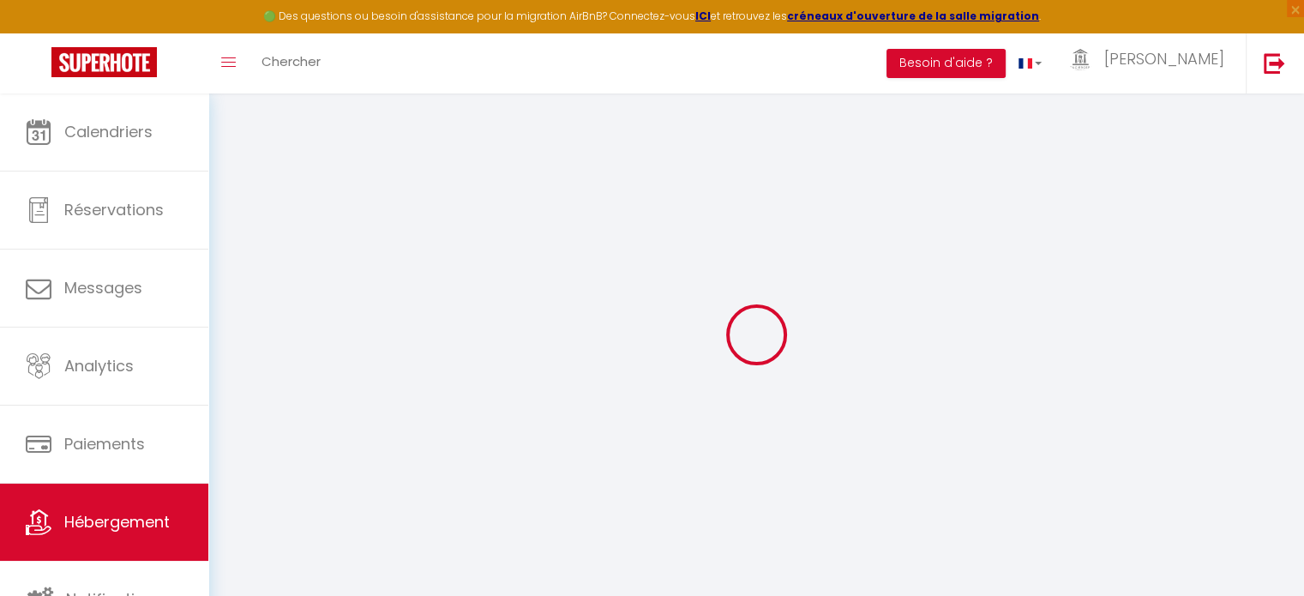
select select
checkbox input "false"
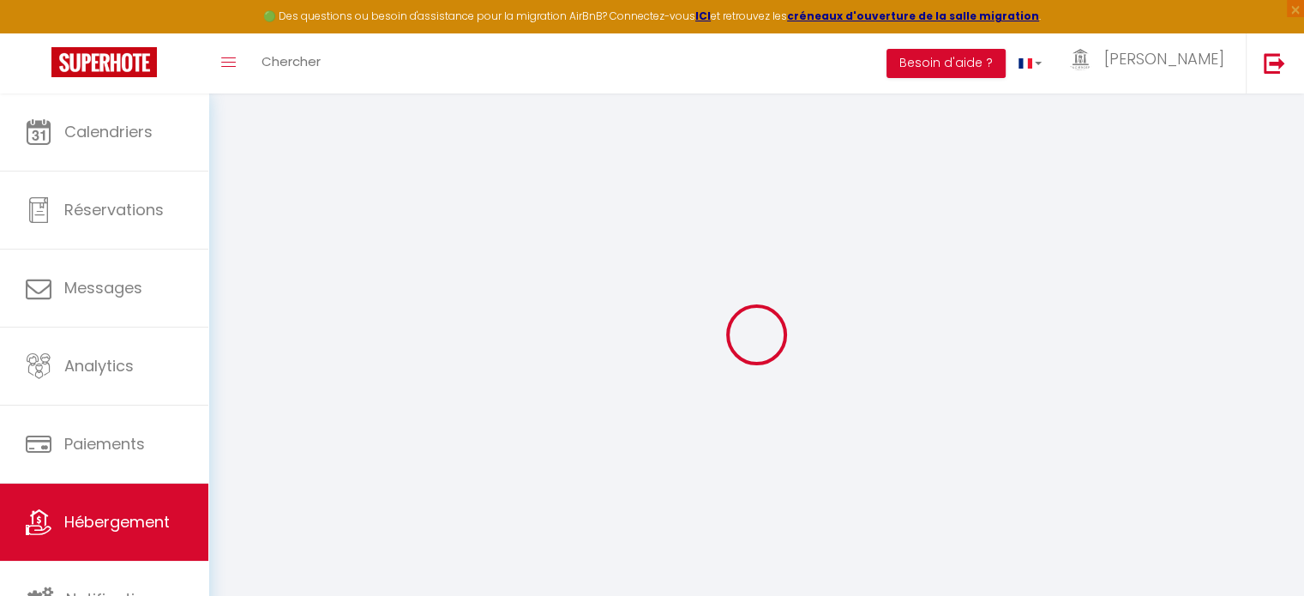
select select
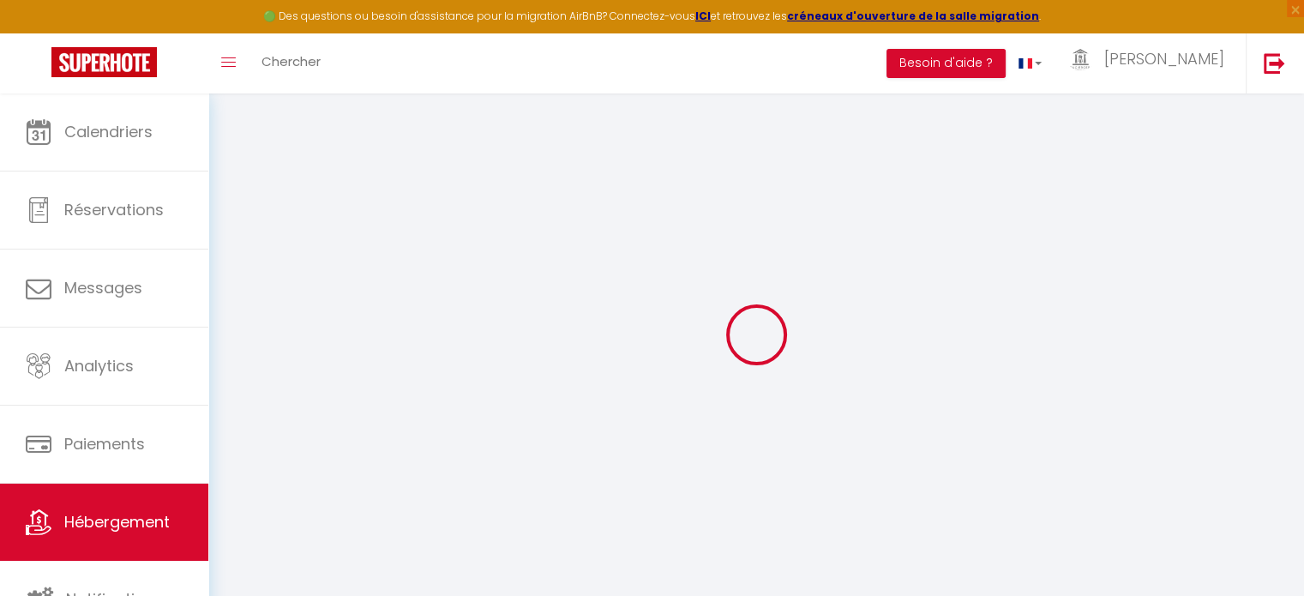
select select
checkbox input "false"
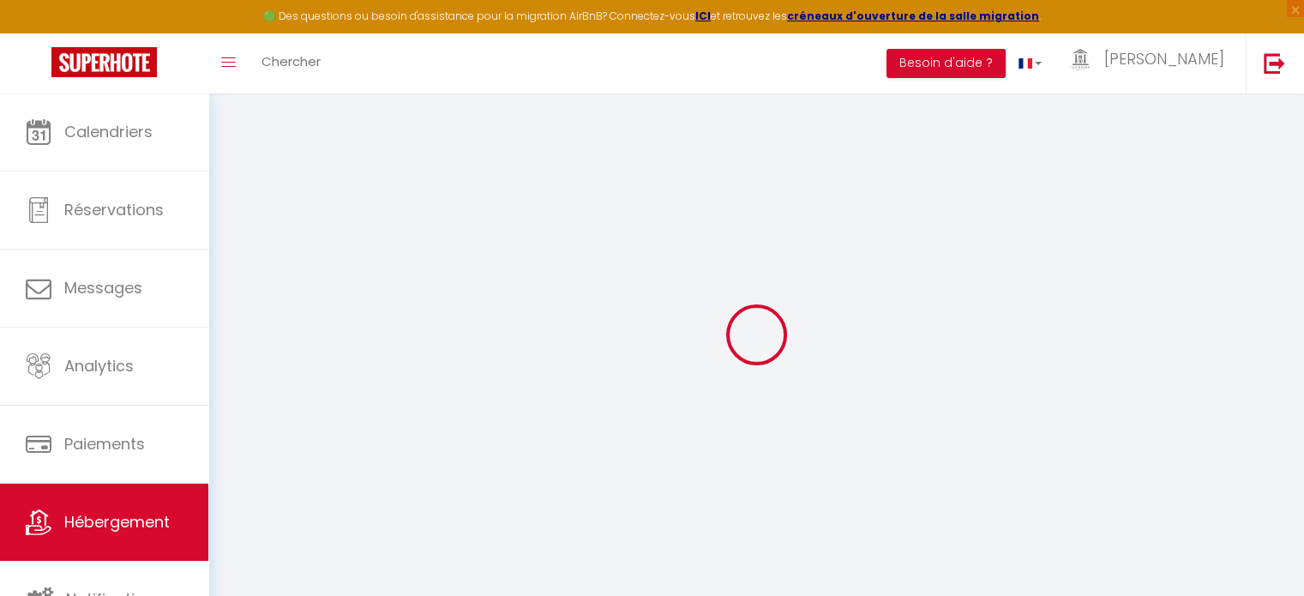
checkbox input "false"
select select
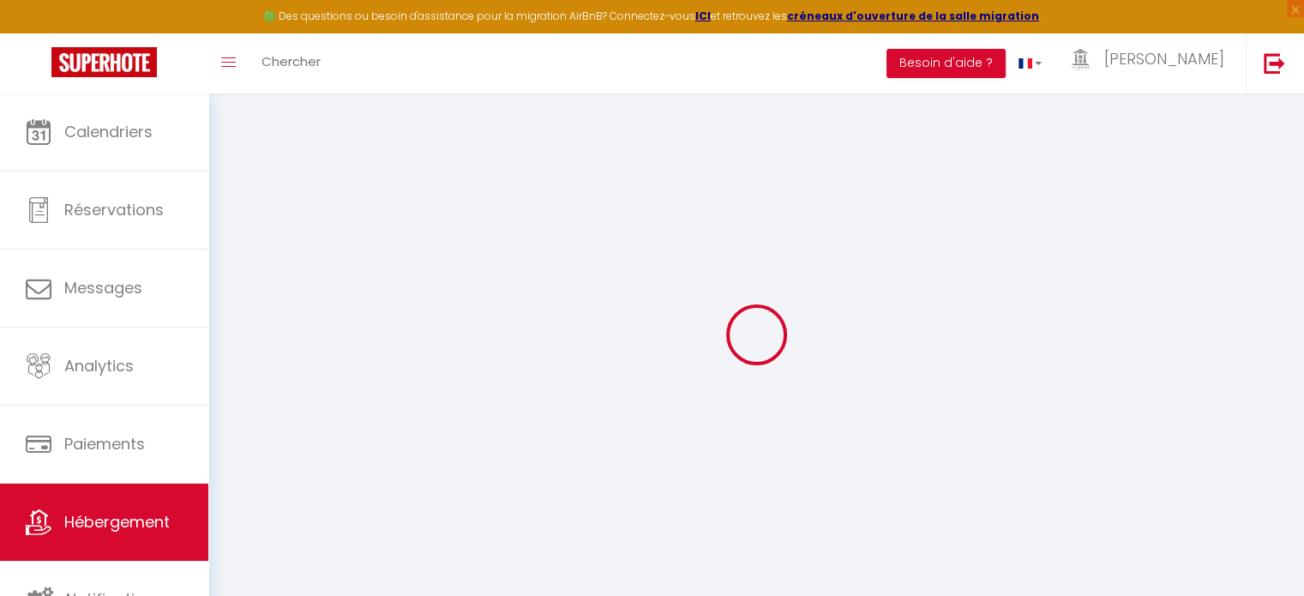
select select
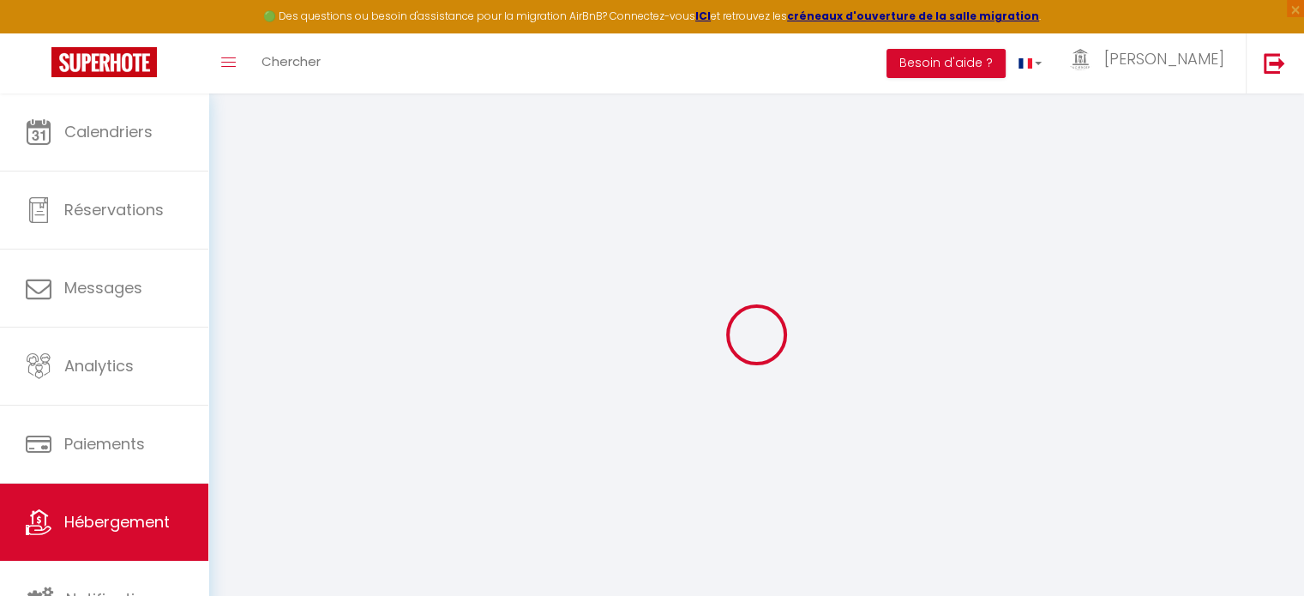
checkbox input "false"
select select
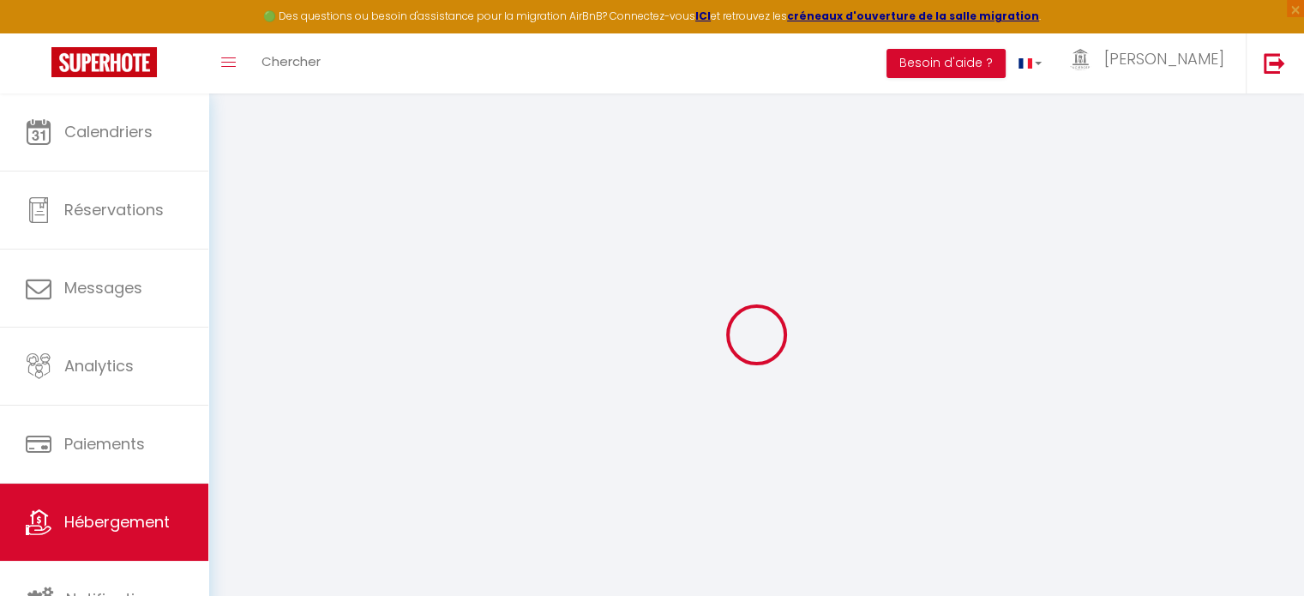
select select
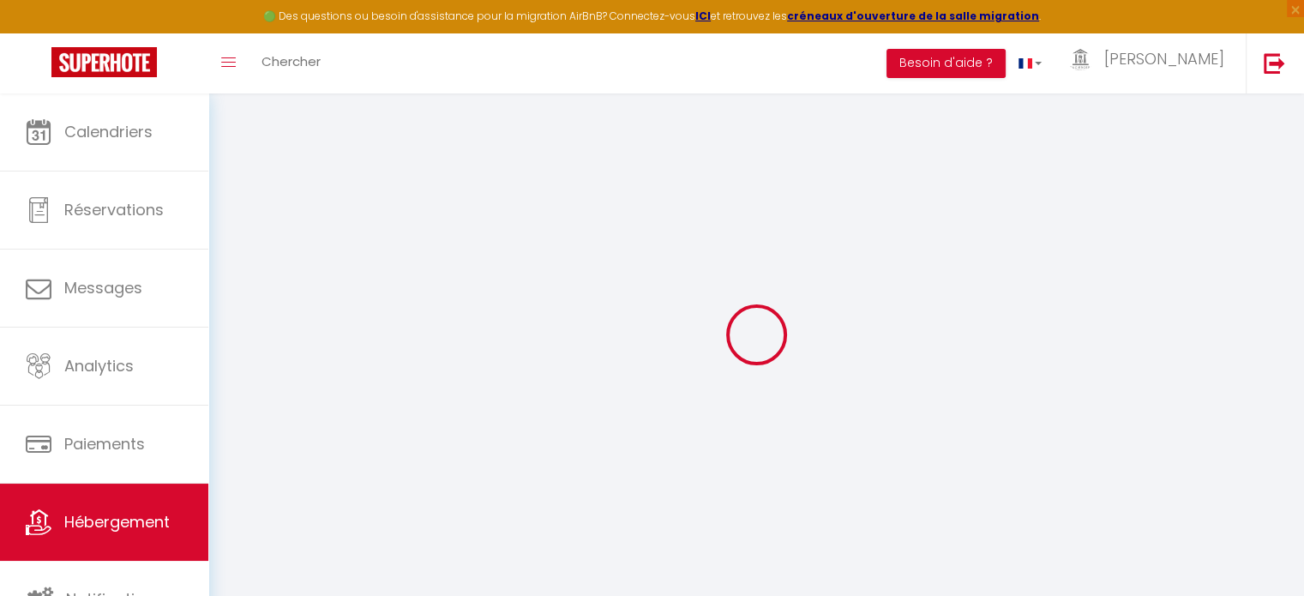
select select
checkbox input "false"
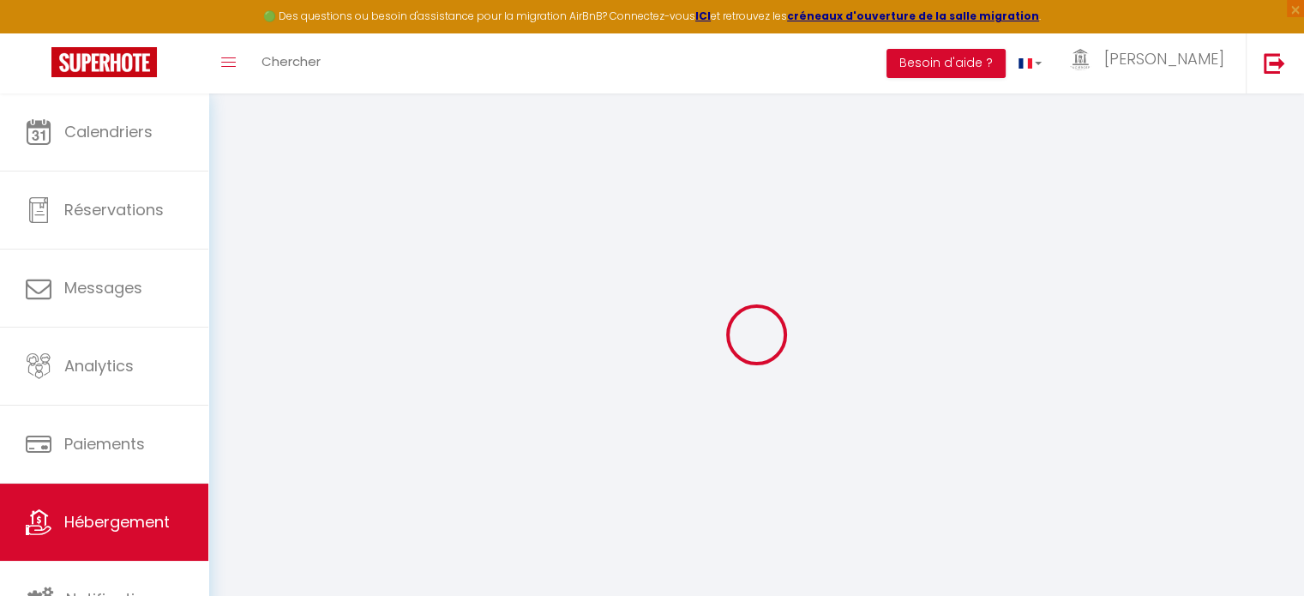
checkbox input "false"
select select
type input "La Nîmoise - [PERSON_NAME] ·"
type input "[PERSON_NAME]"
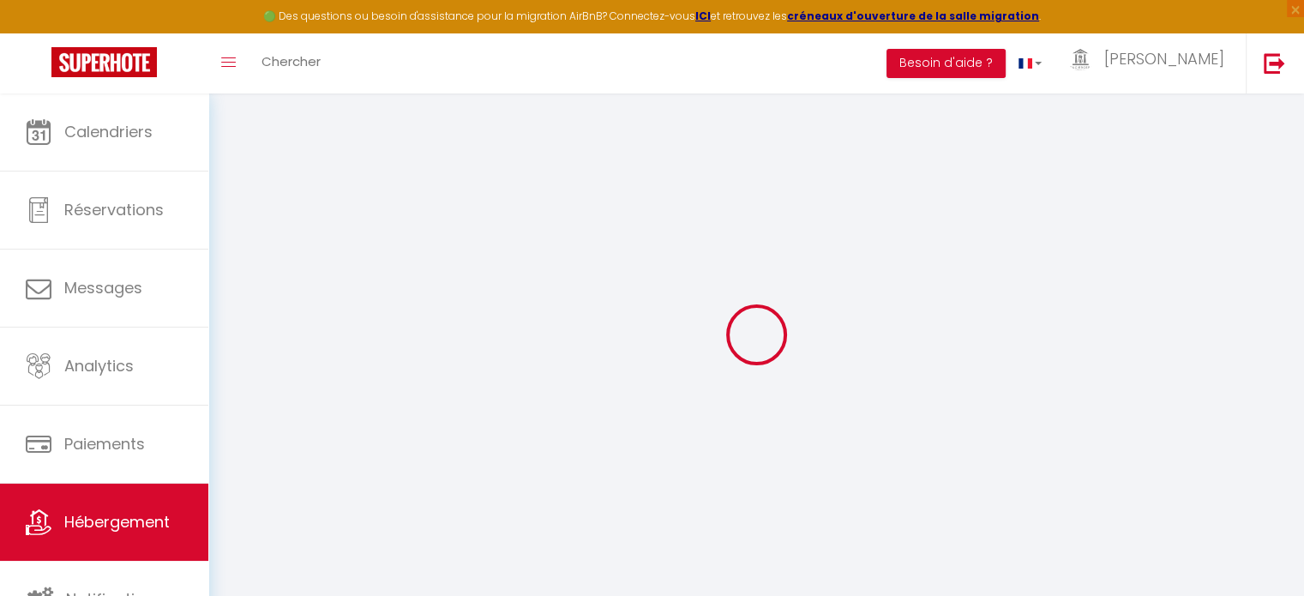
type input "52"
type input "12"
type input "36"
type input "0.99"
type input "350"
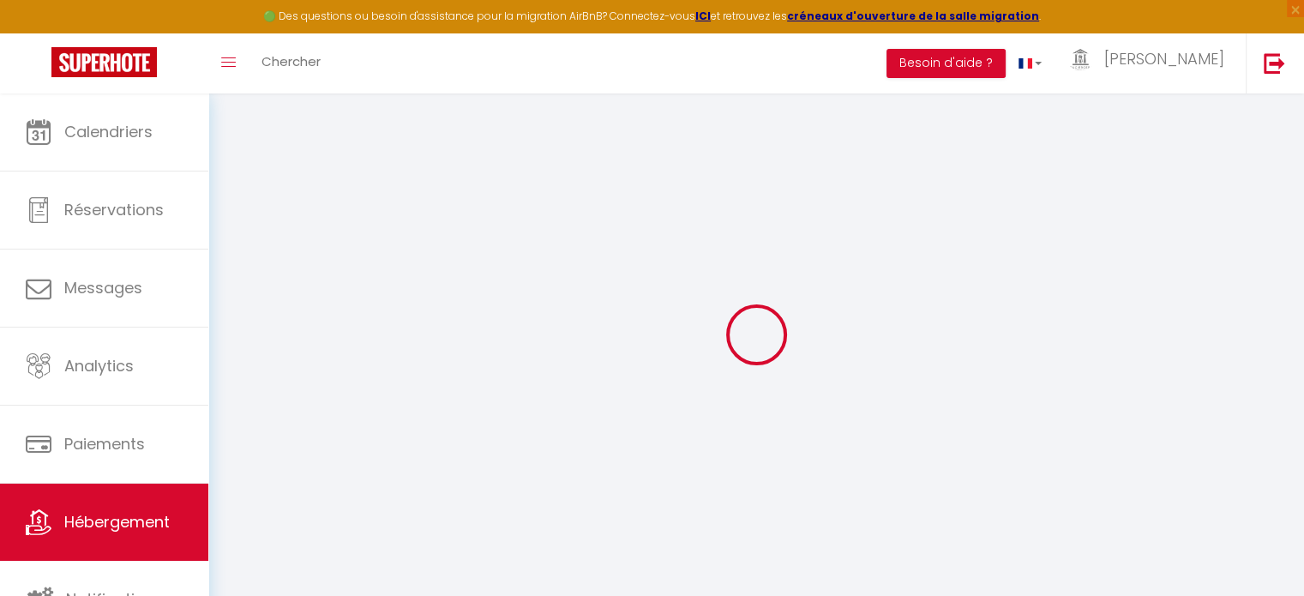
select select
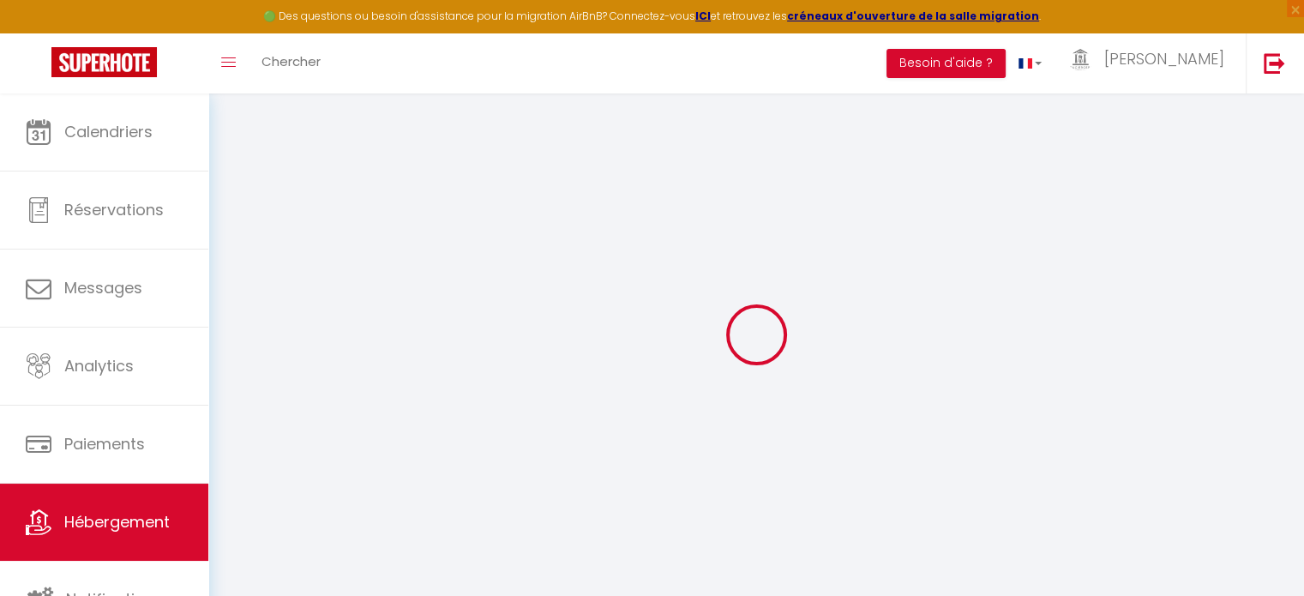
select select
type input "[STREET_ADDRESS]"
type input "30000"
type input "[GEOGRAPHIC_DATA]"
type input "[EMAIL_ADDRESS][DOMAIN_NAME]"
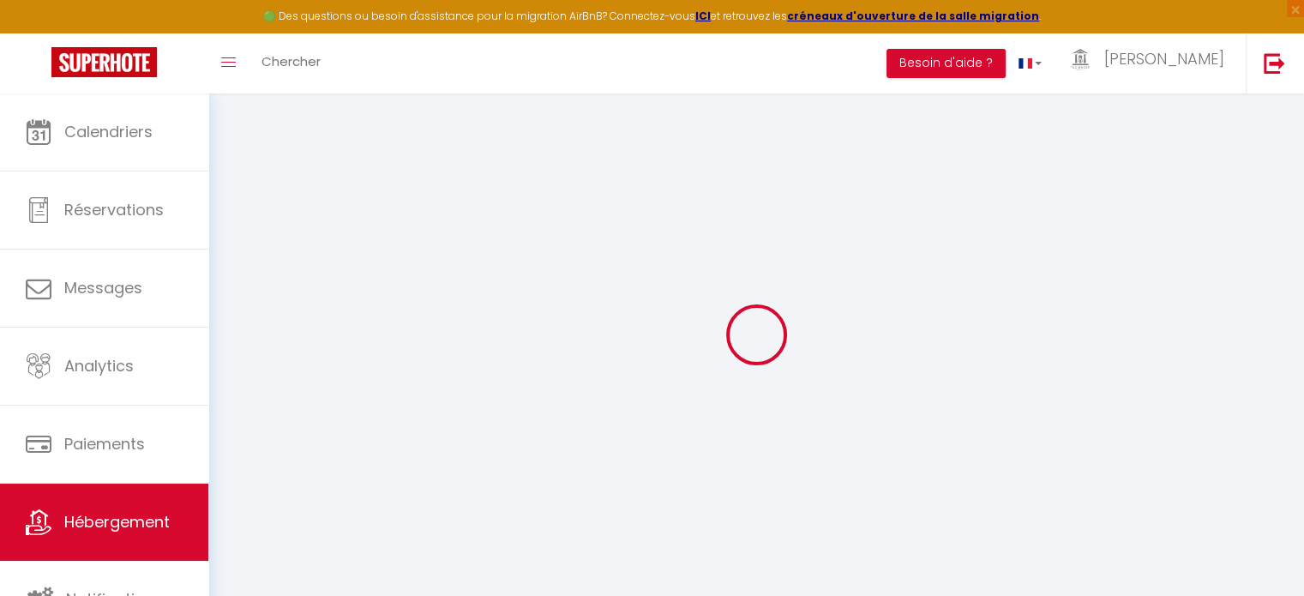
select select "10502"
checkbox input "false"
checkbox input "true"
checkbox input "false"
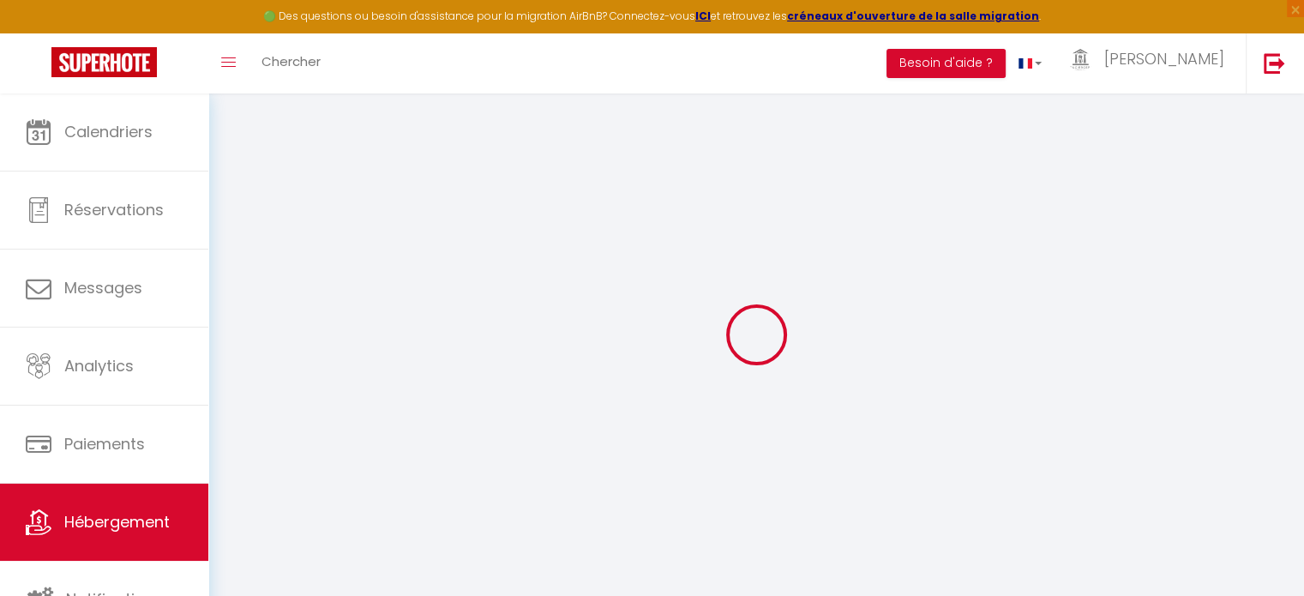
type input "22"
type input "36"
type input "0"
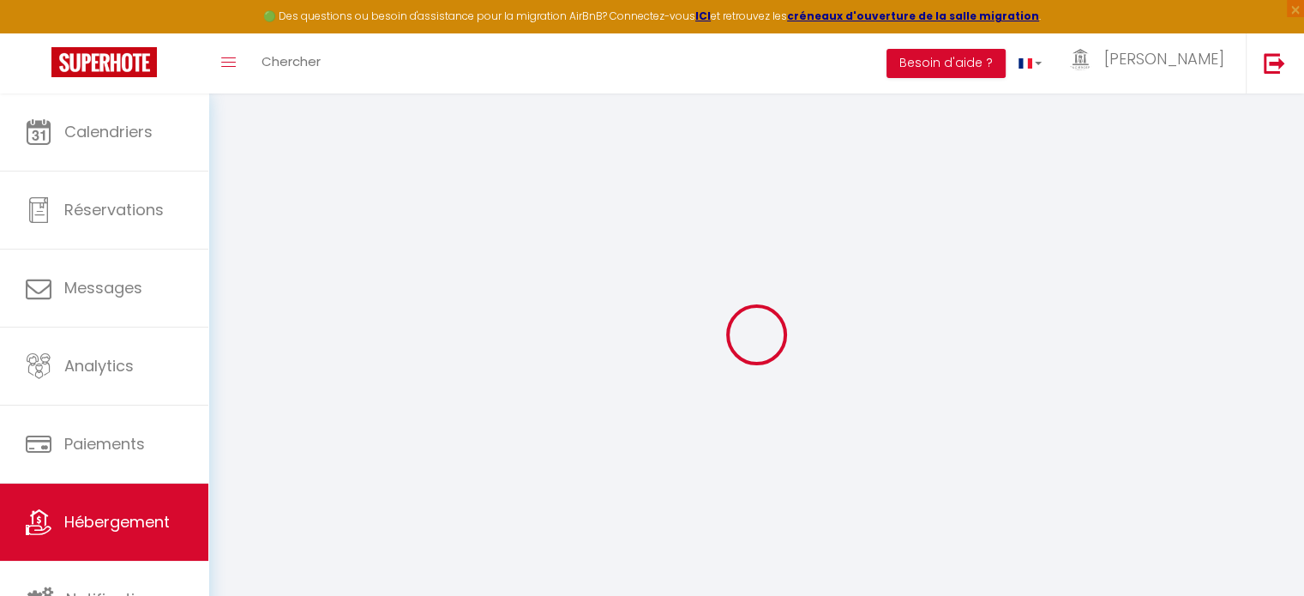
select select "+ 20 %"
select select "+ 37 %"
select select "+ 10 %"
checkbox input "false"
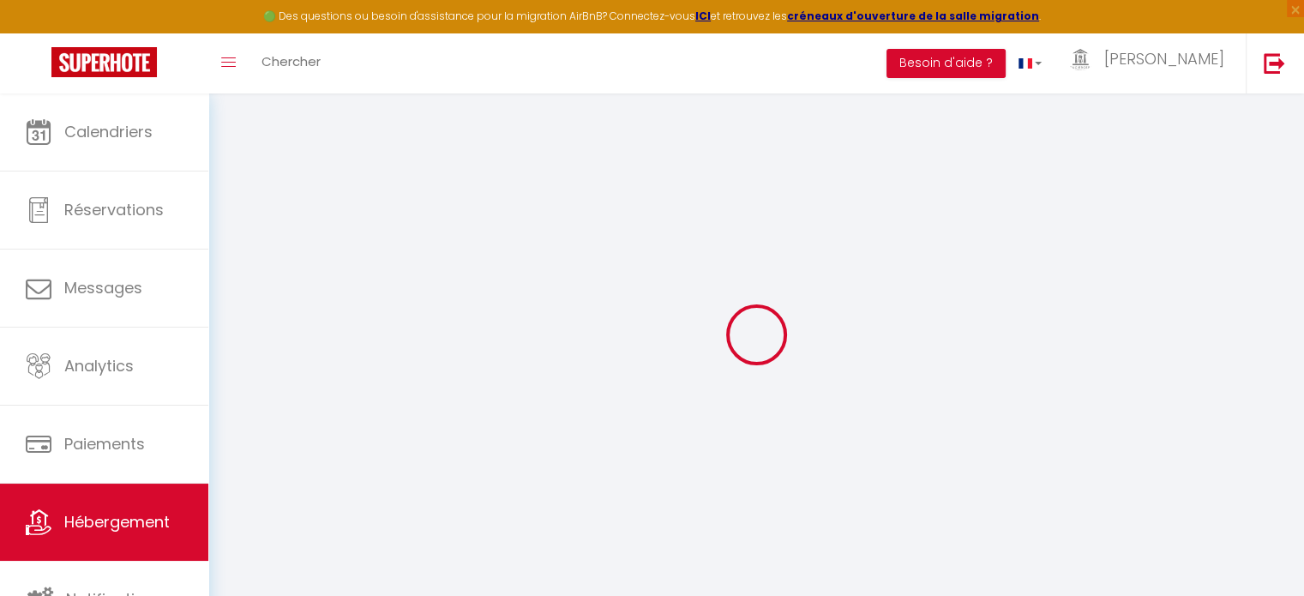
checkbox input "true"
checkbox input "false"
select select "270"
select select "well_reviewed_guests"
select select "EUR"
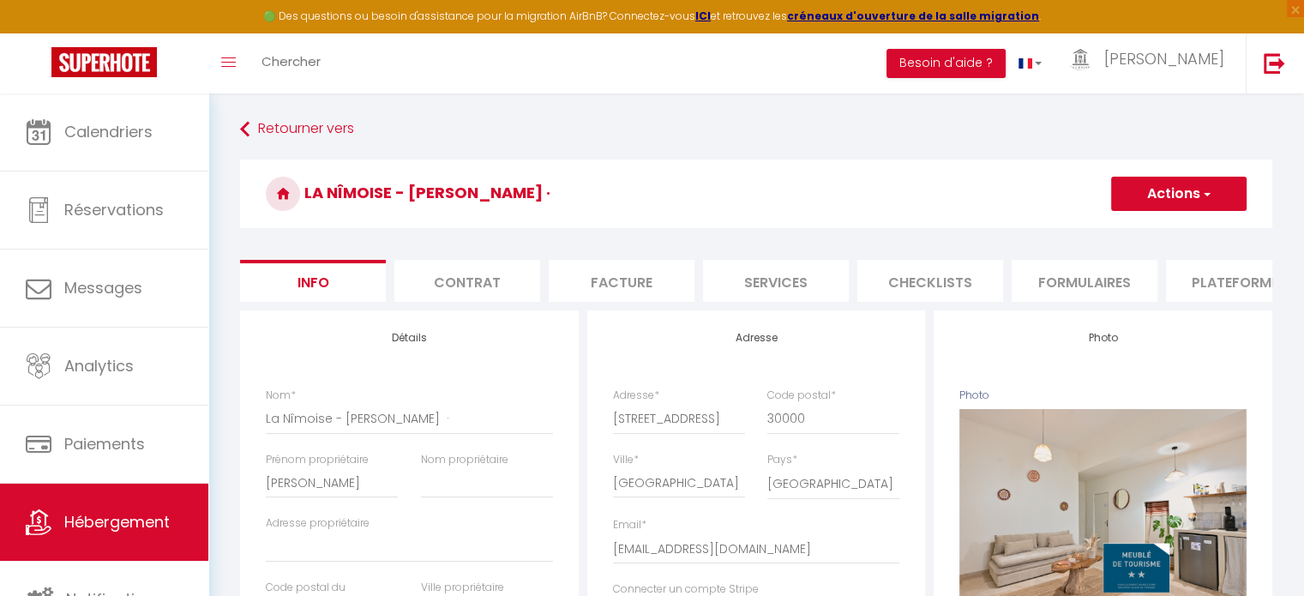
click at [1241, 277] on li "Plateformes" at bounding box center [1239, 281] width 146 height 42
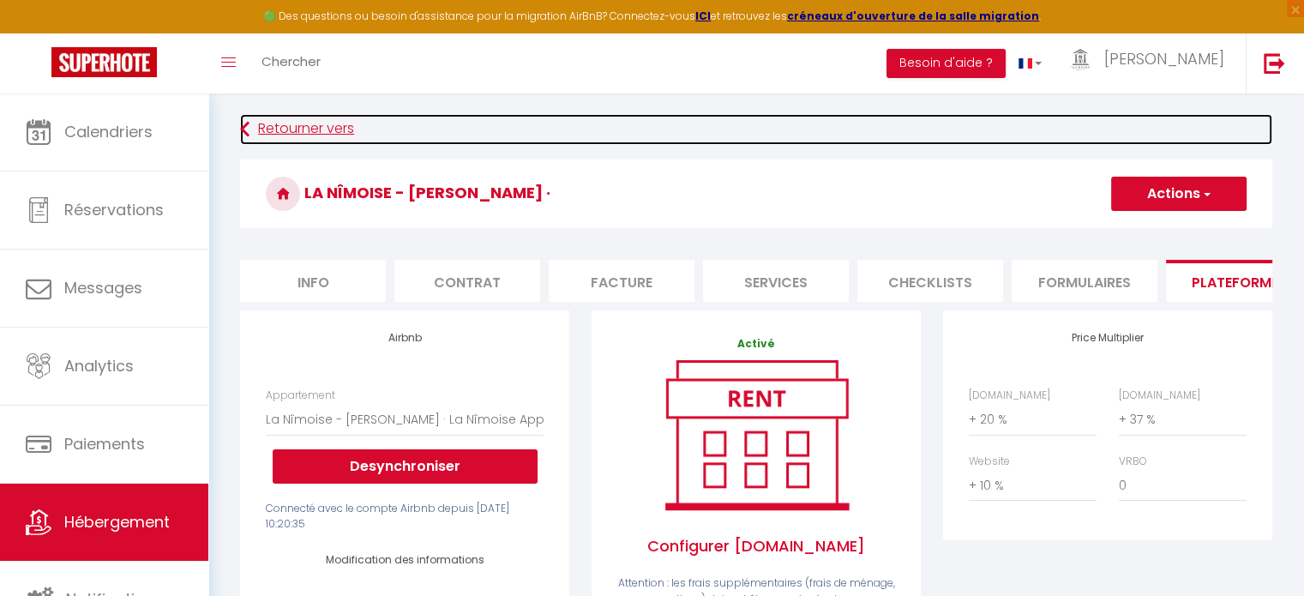
click at [289, 129] on link "Retourner vers" at bounding box center [756, 129] width 1032 height 31
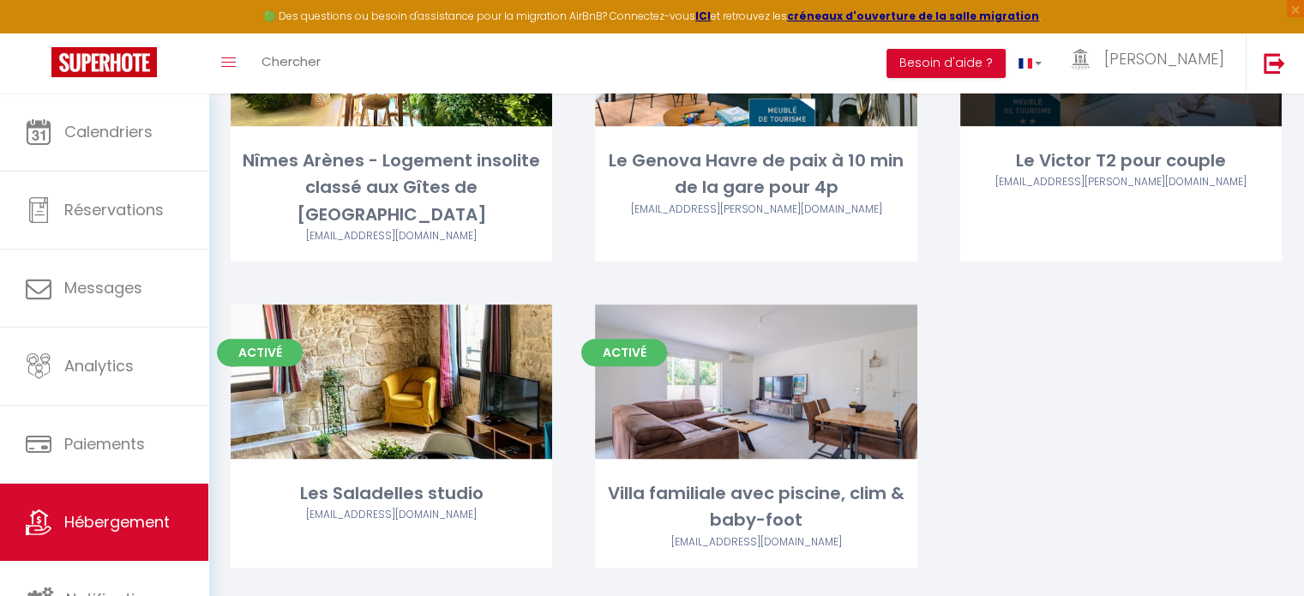
scroll to position [840, 0]
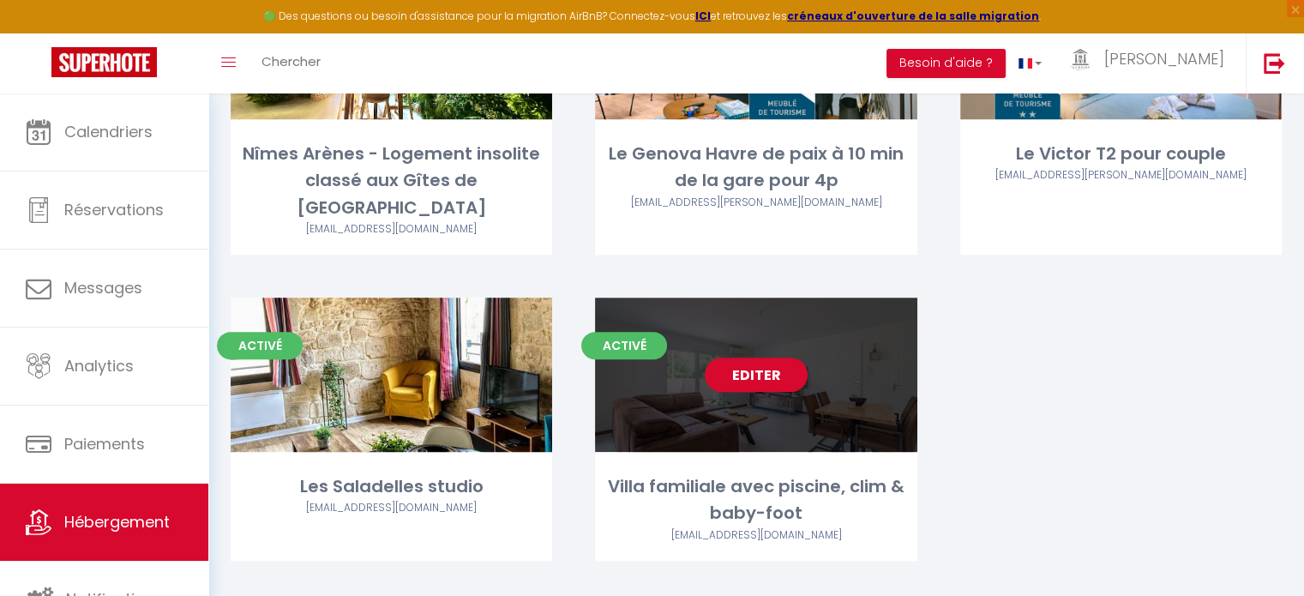
click at [768, 357] on link "Editer" at bounding box center [756, 374] width 103 height 34
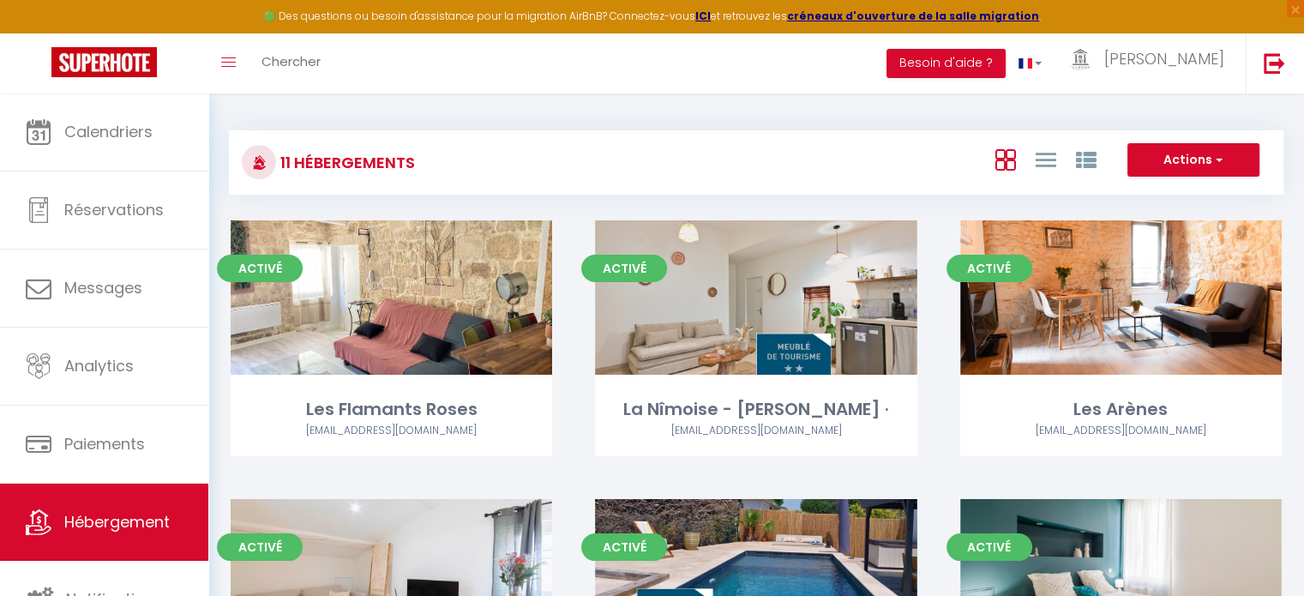
select select "3"
select select "2"
select select "1"
select select
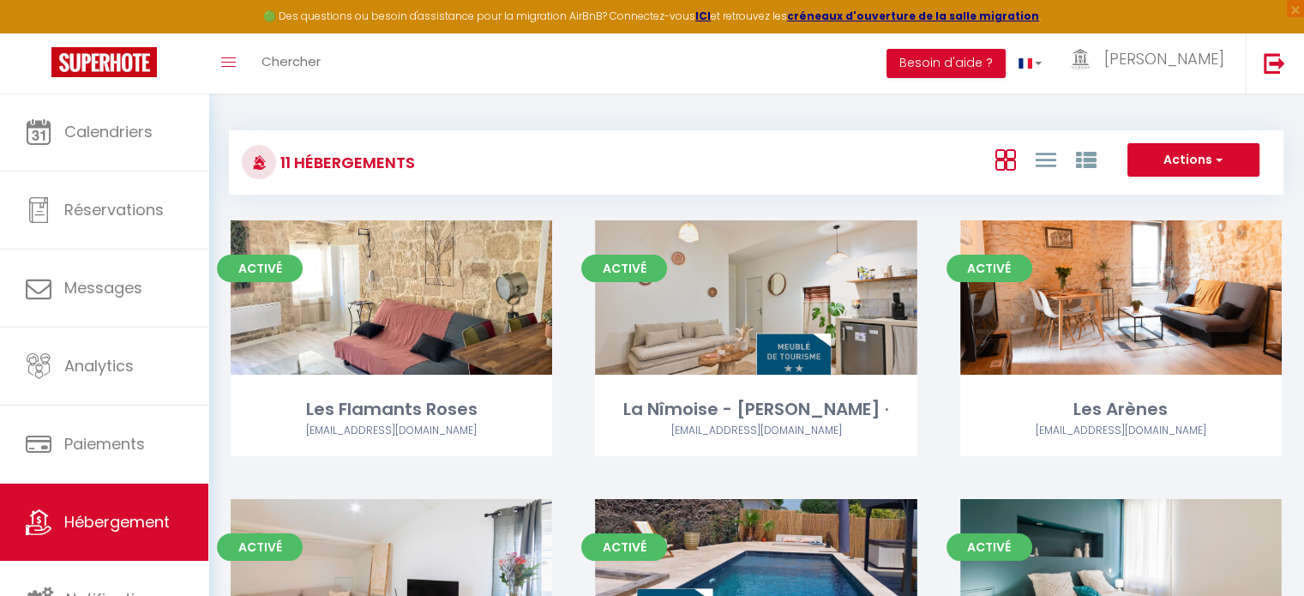
select select "28"
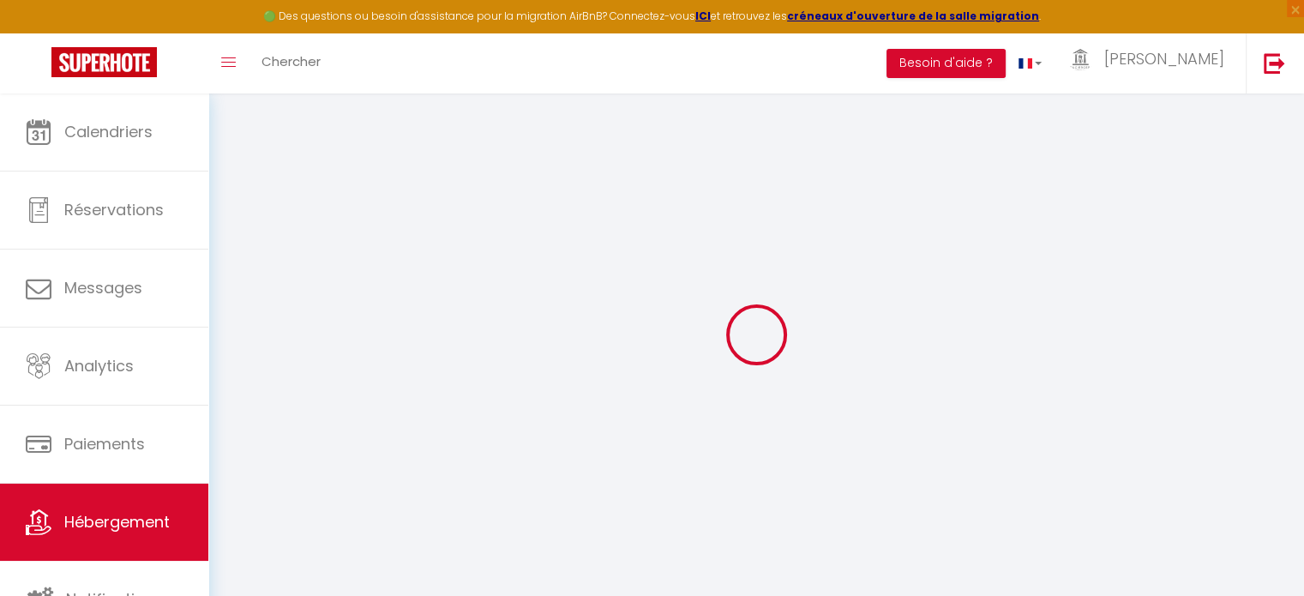
select select
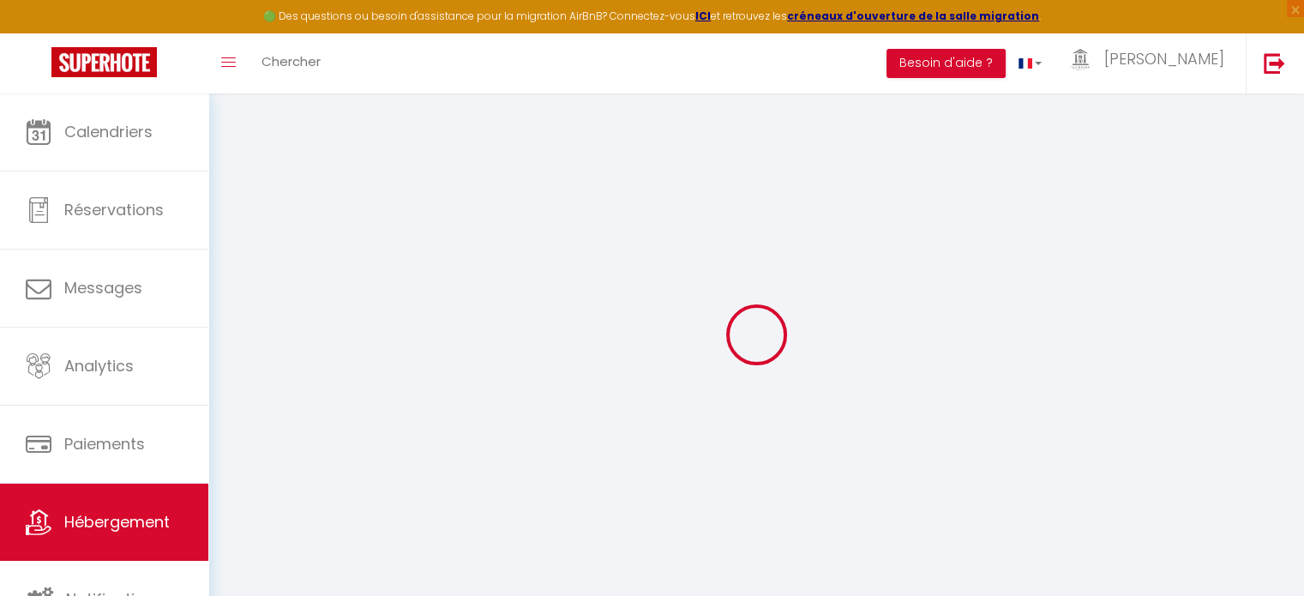
select select
checkbox input "false"
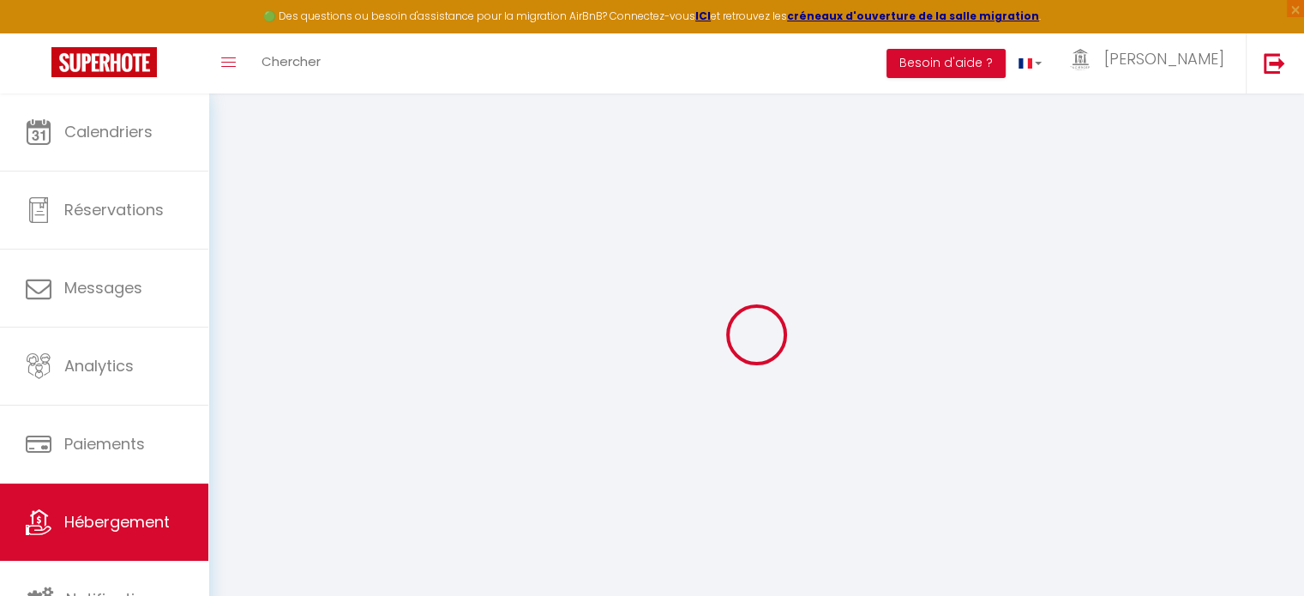
select select
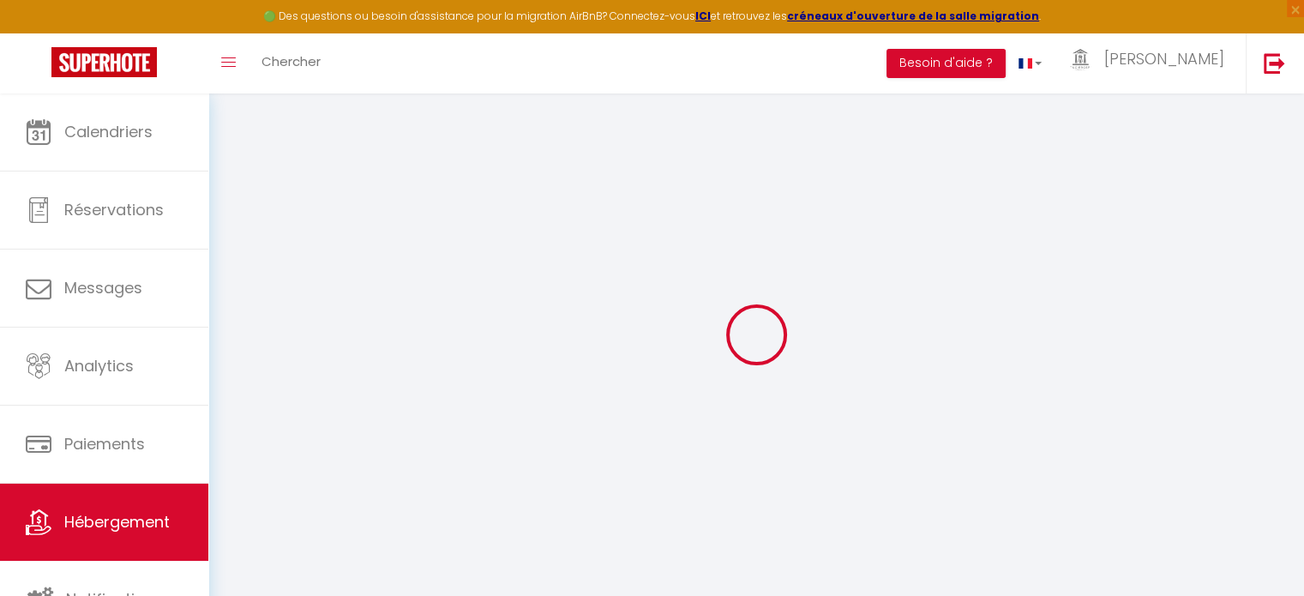
select select
checkbox input "false"
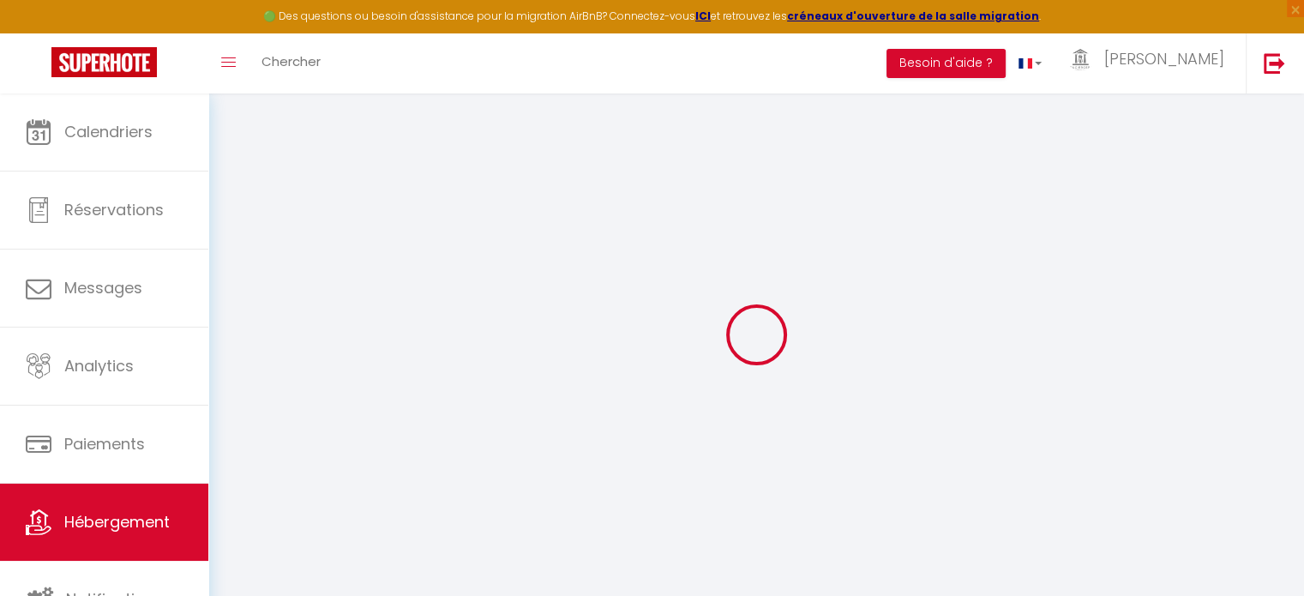
checkbox input "false"
select select
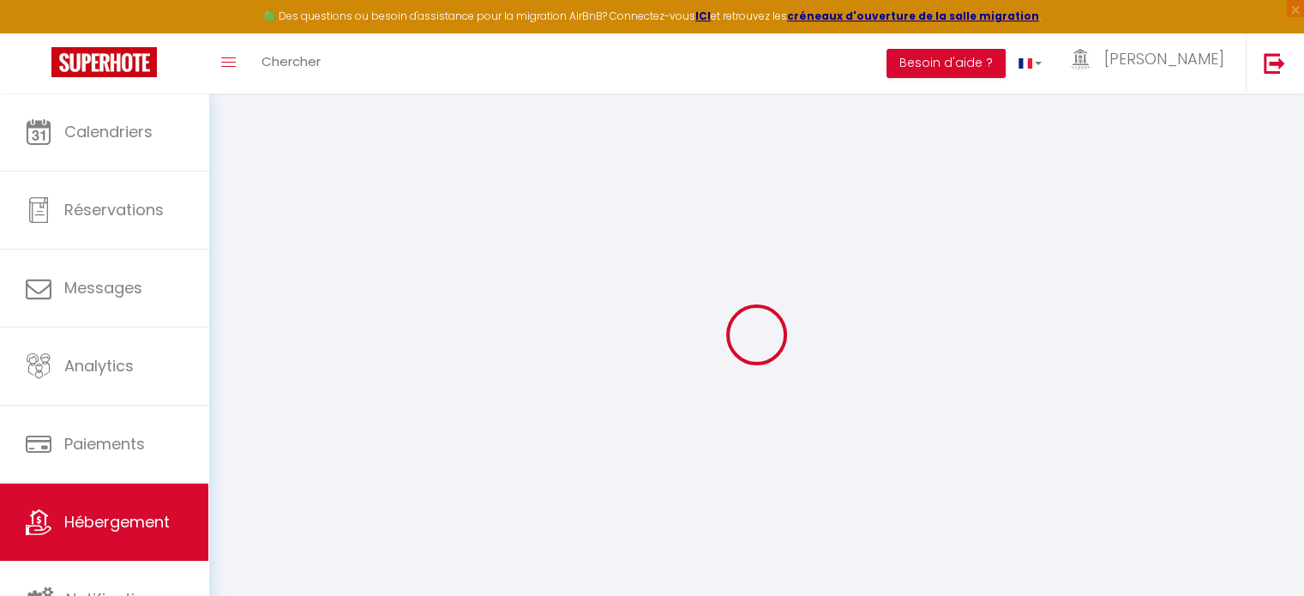
select select
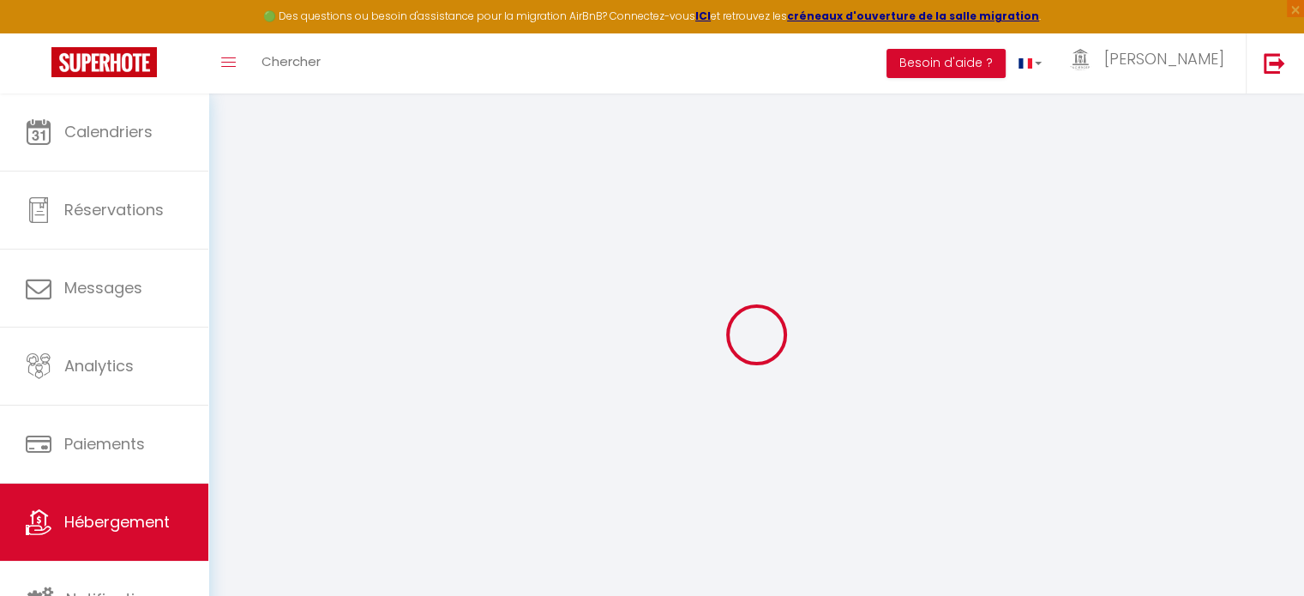
checkbox input "false"
select select
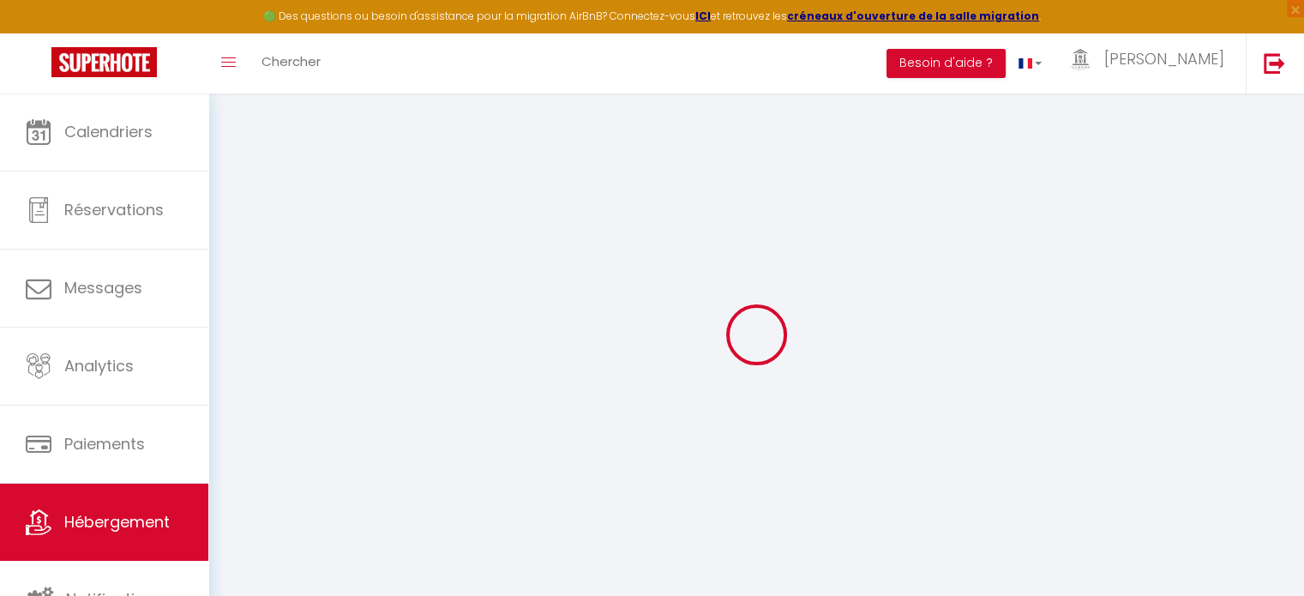
select select
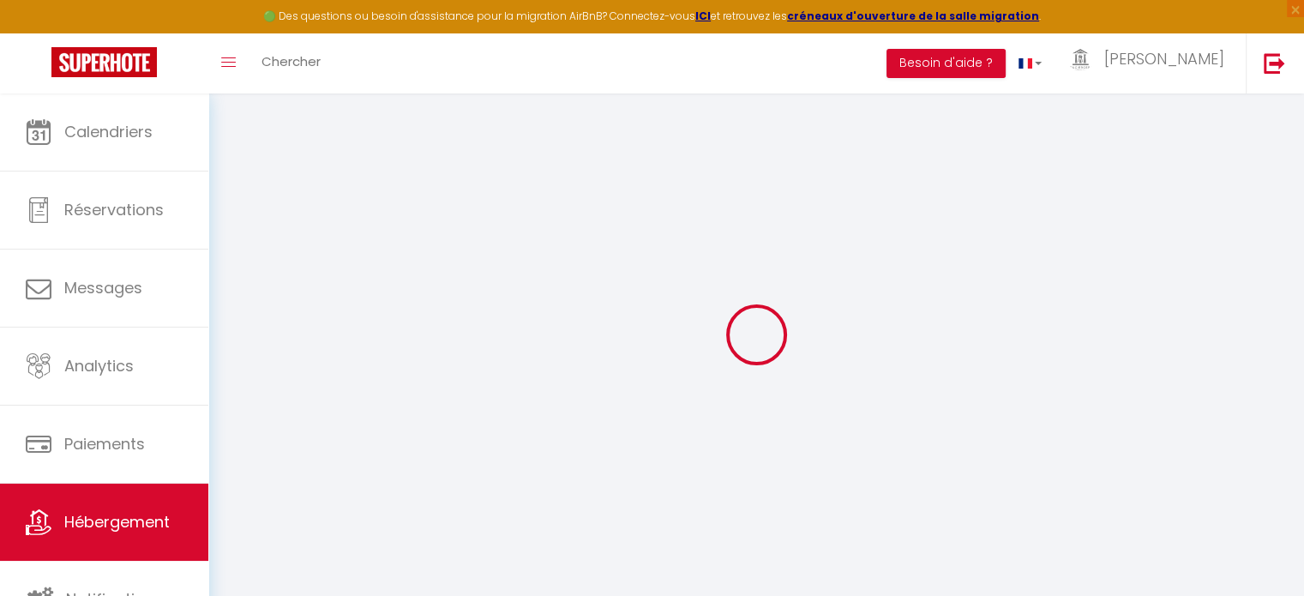
select select
checkbox input "false"
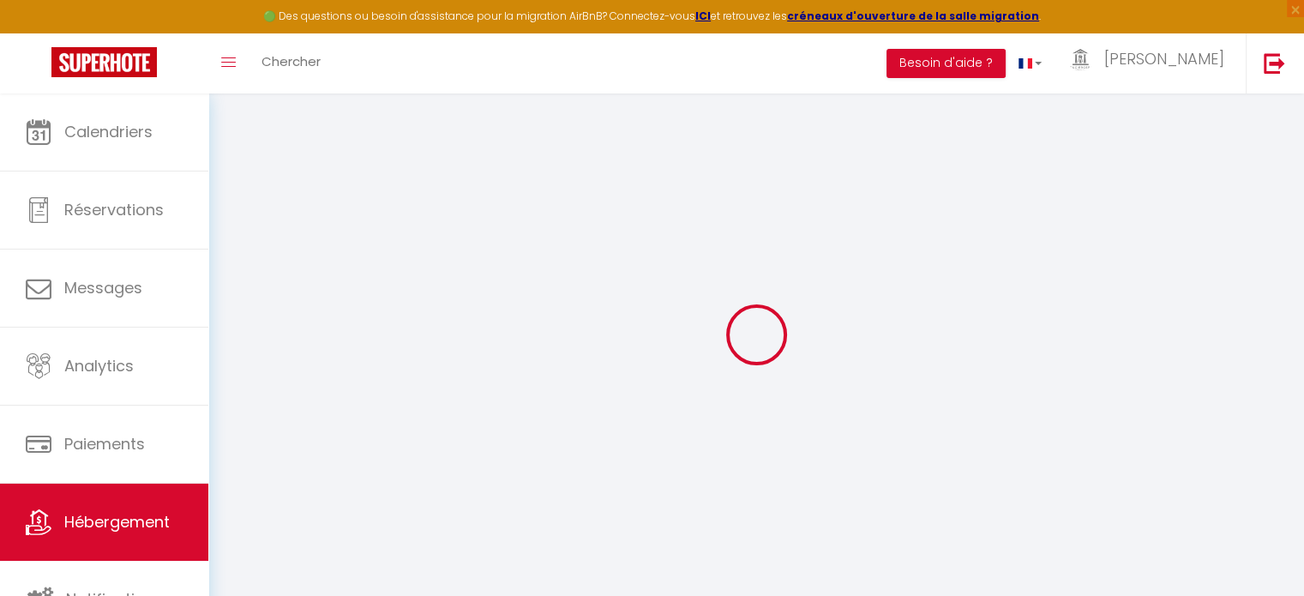
checkbox input "false"
select select
type input "Villa familiale avec piscine, clim & baby-foot"
type input "Tiann"
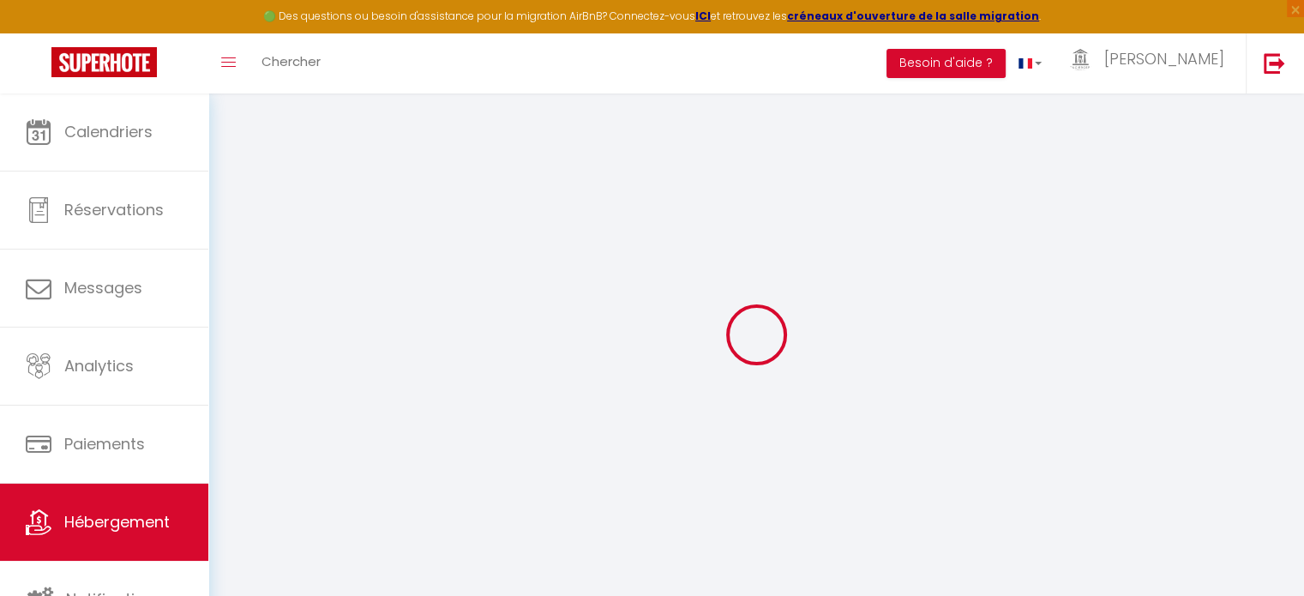
select select "6"
select select "2"
type input "96"
type input "500"
select select
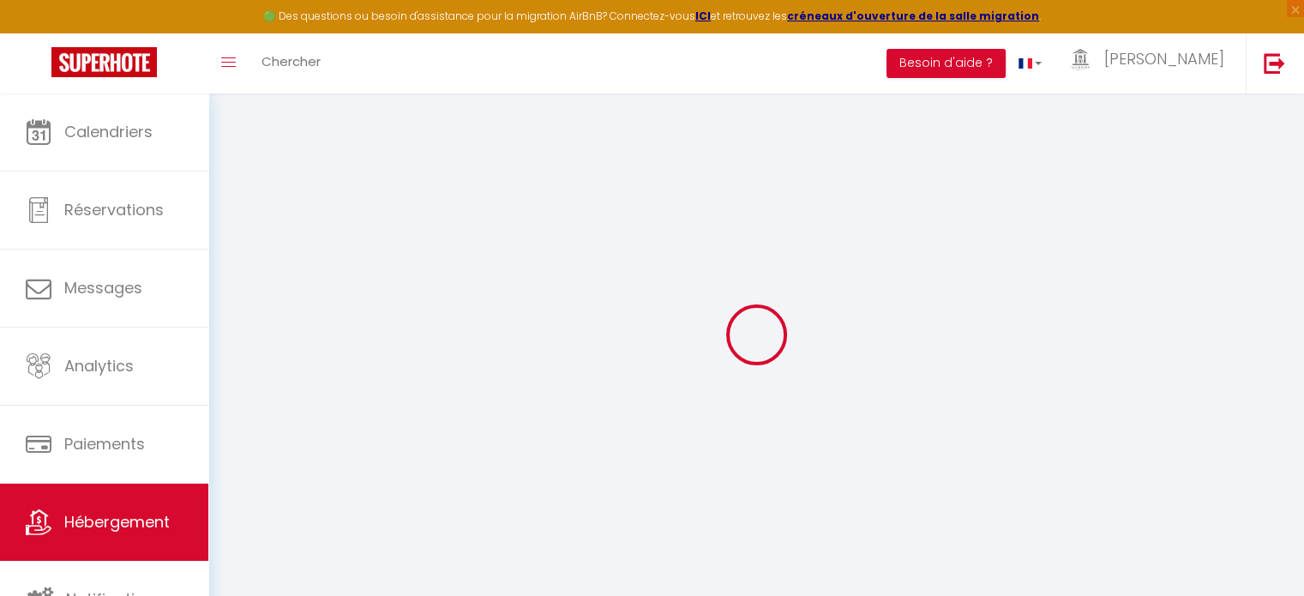
select select
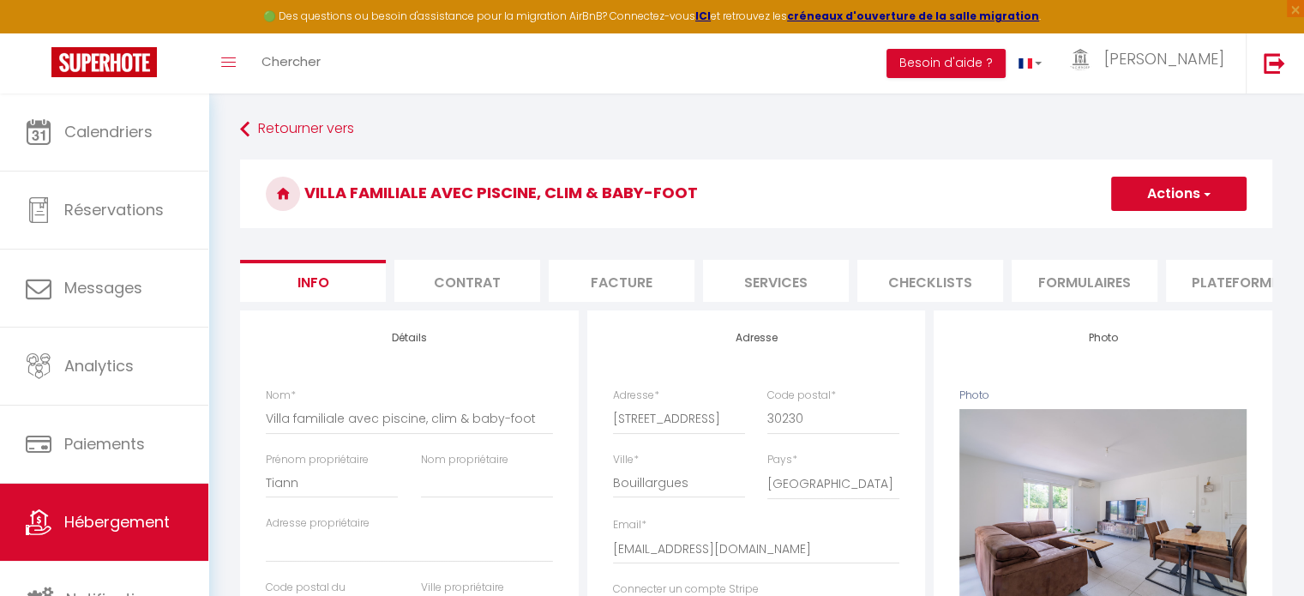
click at [1205, 277] on li "Plateformes" at bounding box center [1239, 281] width 146 height 42
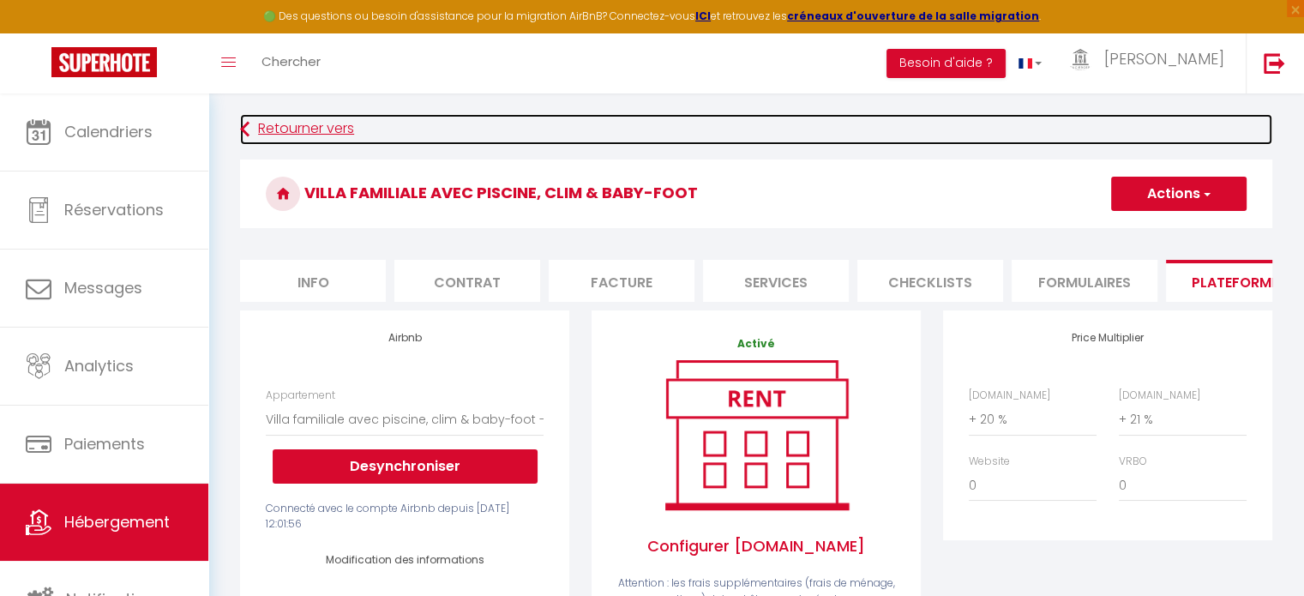
click at [329, 127] on link "Retourner vers" at bounding box center [756, 129] width 1032 height 31
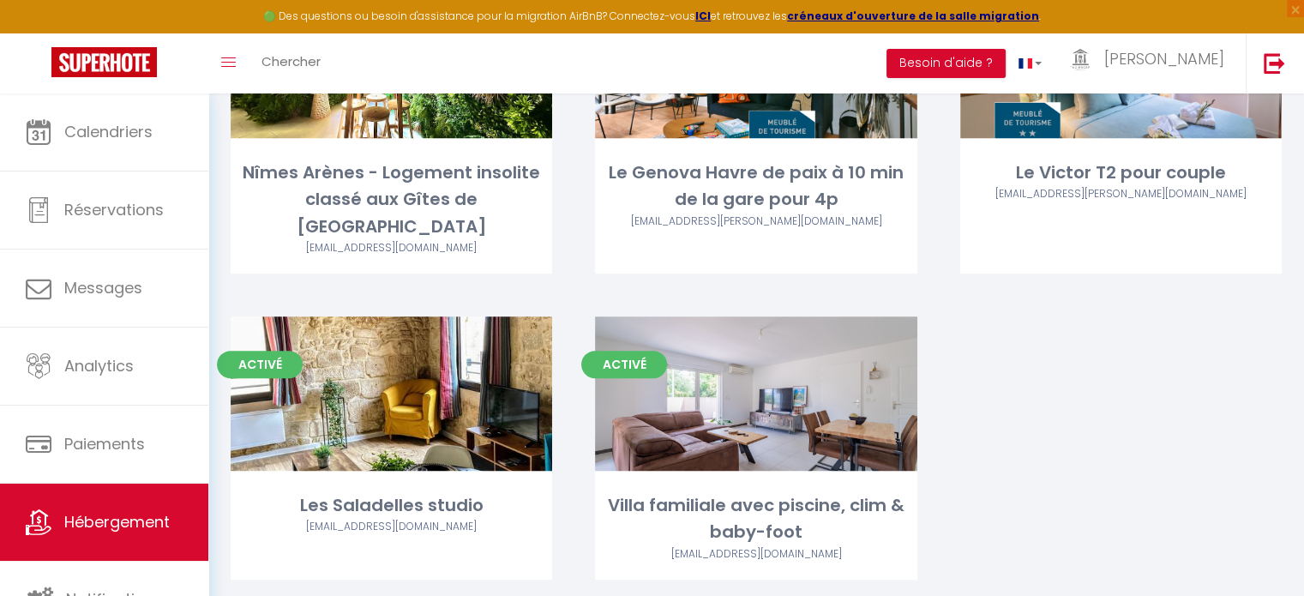
scroll to position [840, 0]
